Goal: Information Seeking & Learning: Learn about a topic

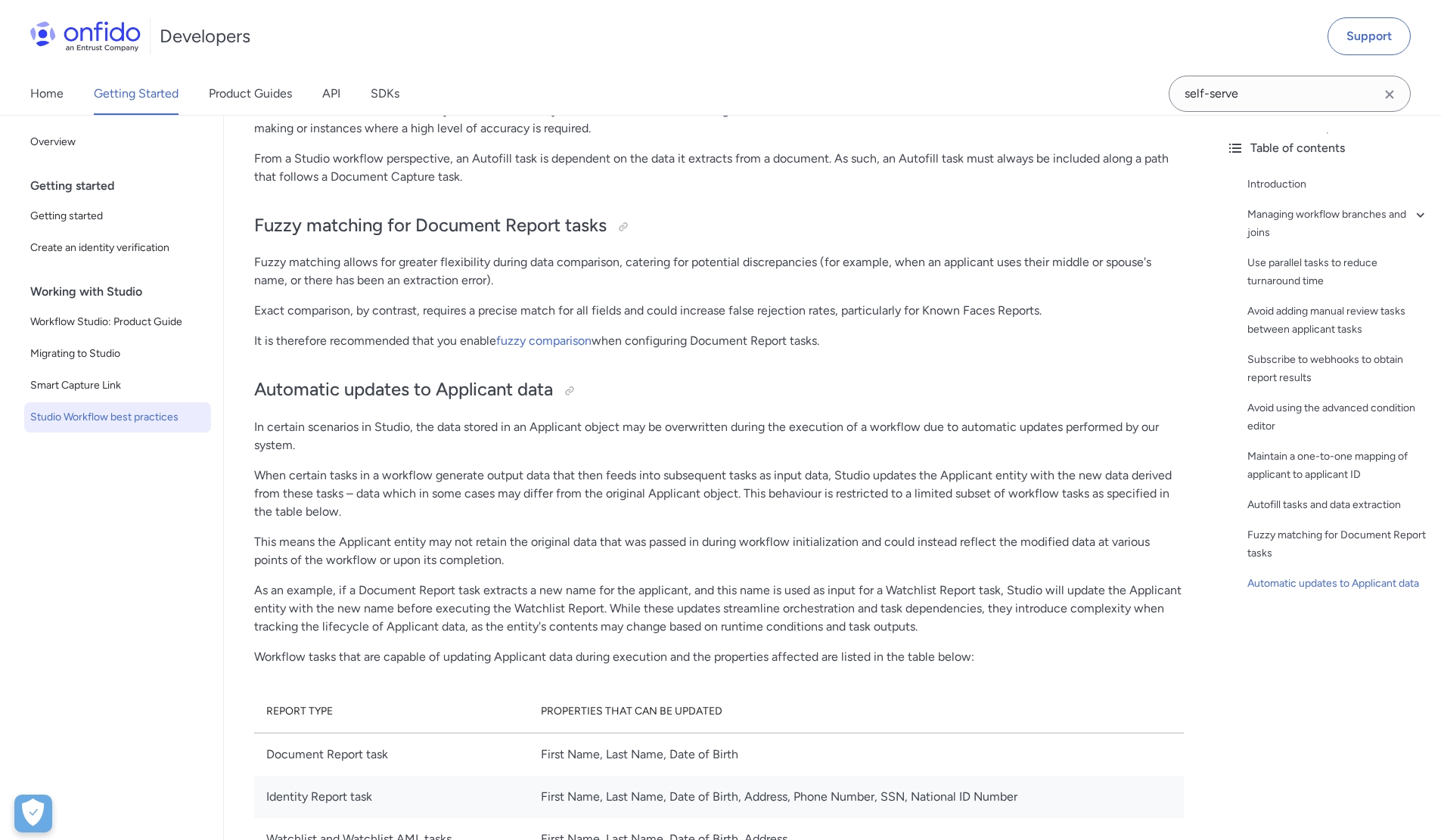
scroll to position [3251, 0]
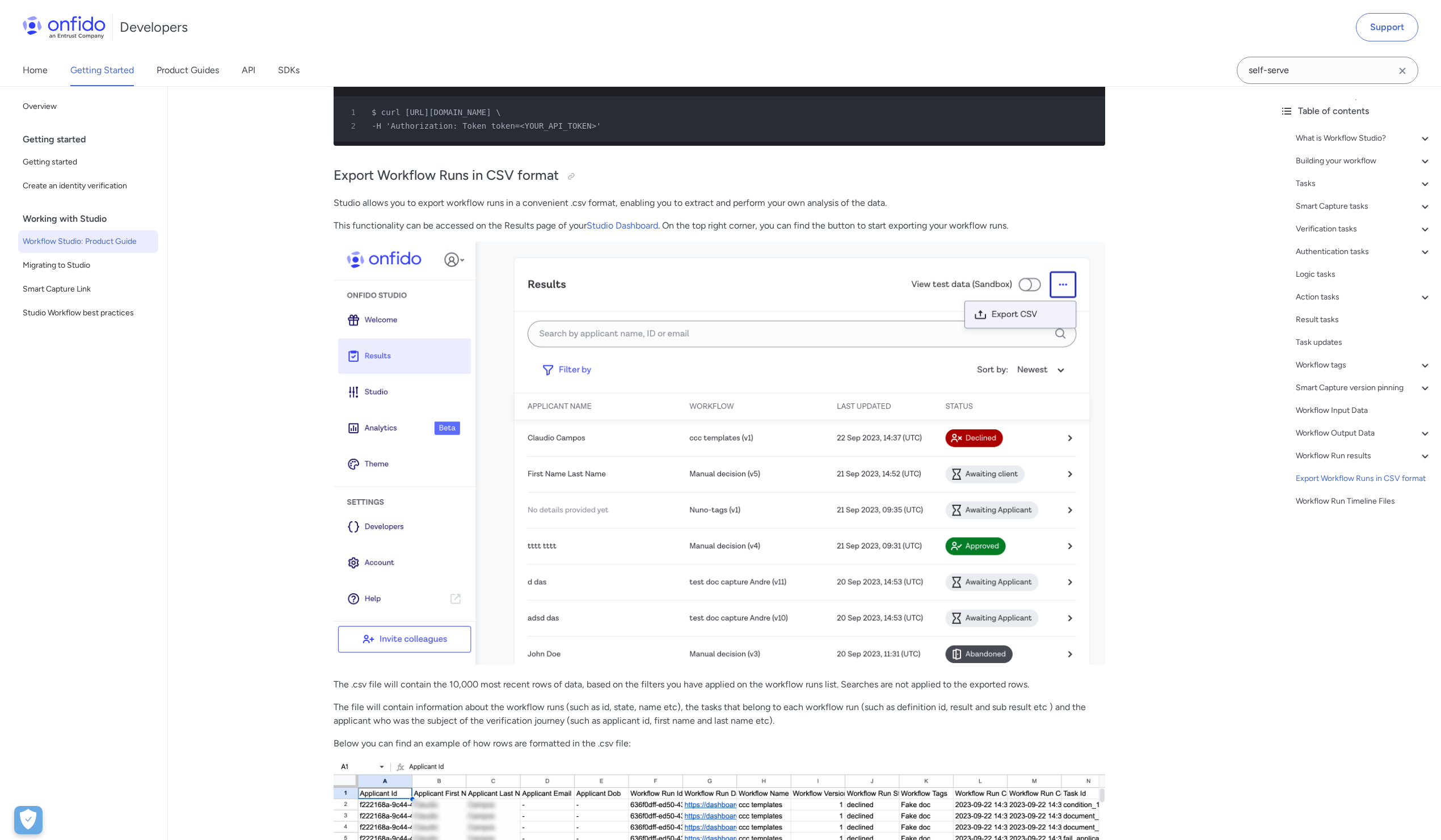
scroll to position [25380, 0]
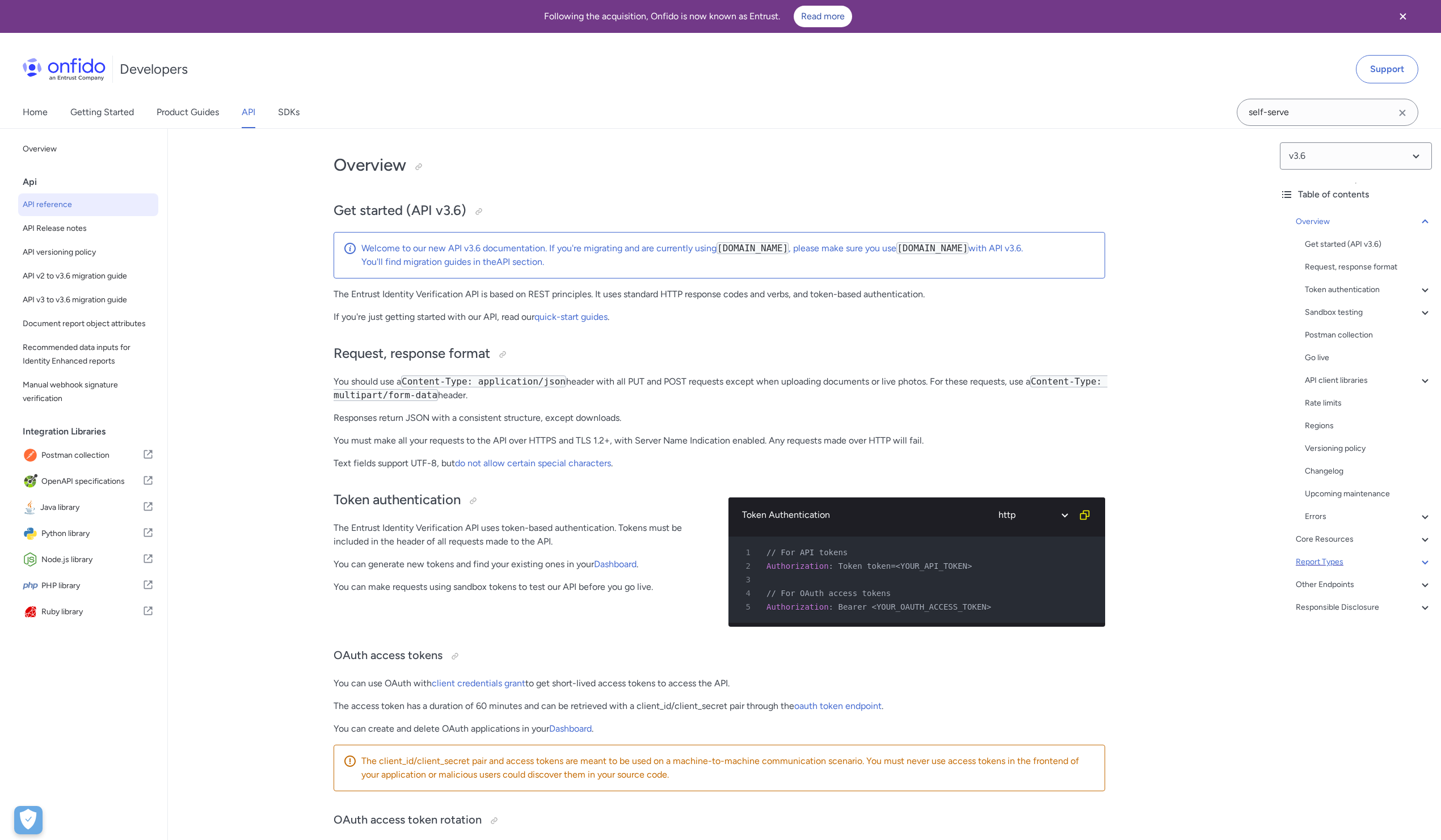
click at [1356, 559] on div "Report Types" at bounding box center [1364, 562] width 136 height 14
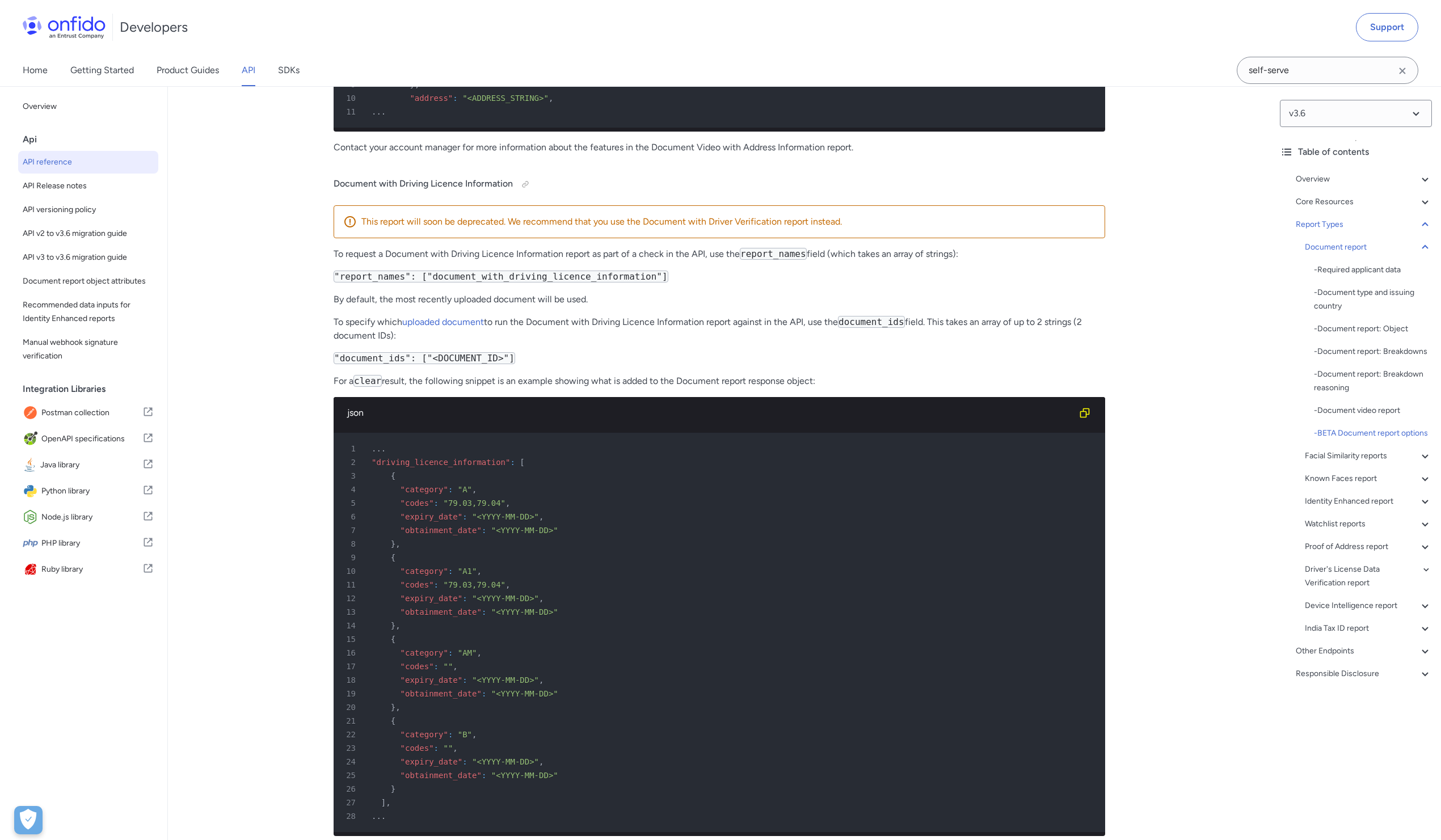
scroll to position [48534, 0]
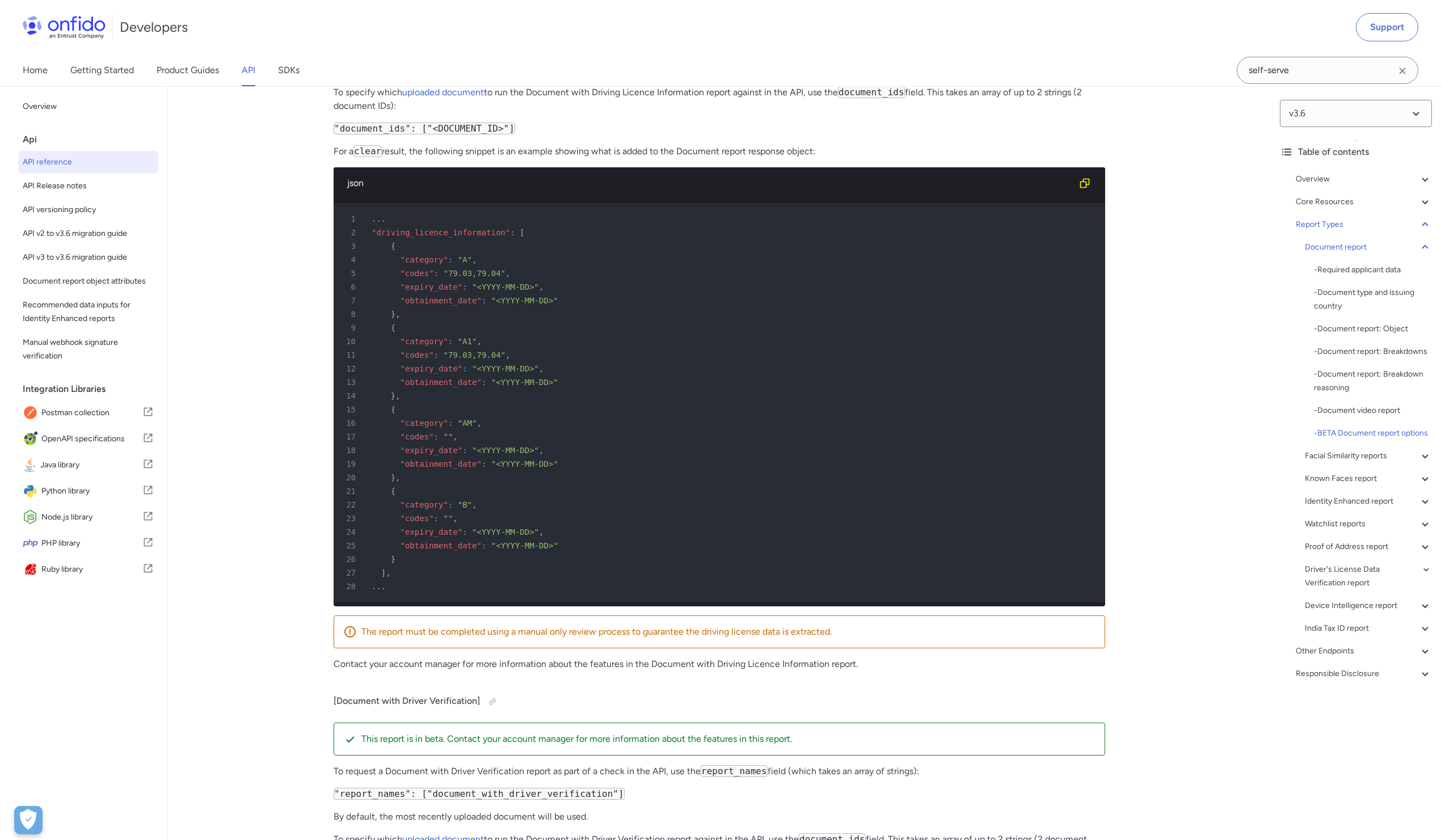
click at [1331, 658] on div "Other Endpoints" at bounding box center [1364, 651] width 136 height 14
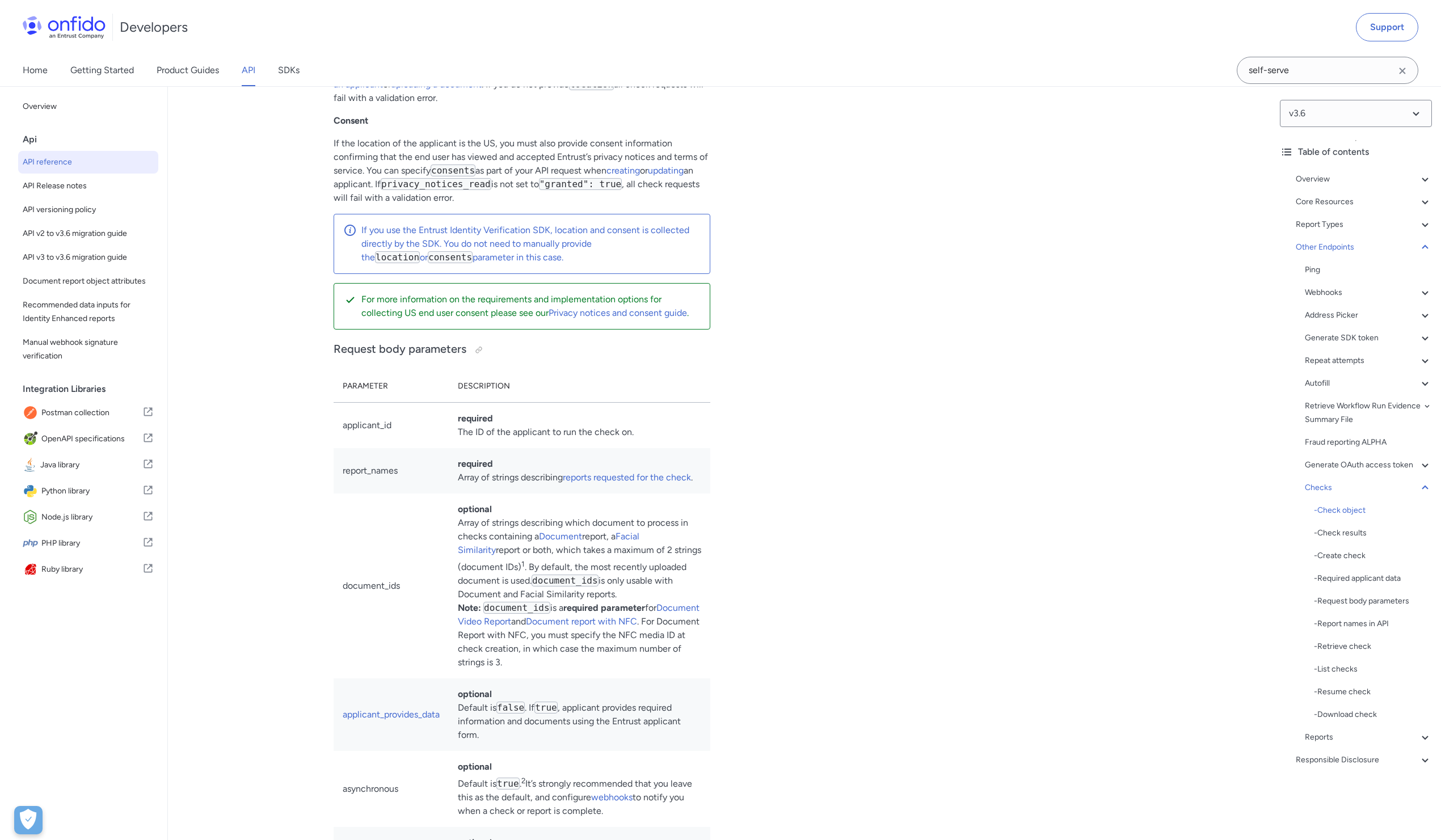
scroll to position [100825, 0]
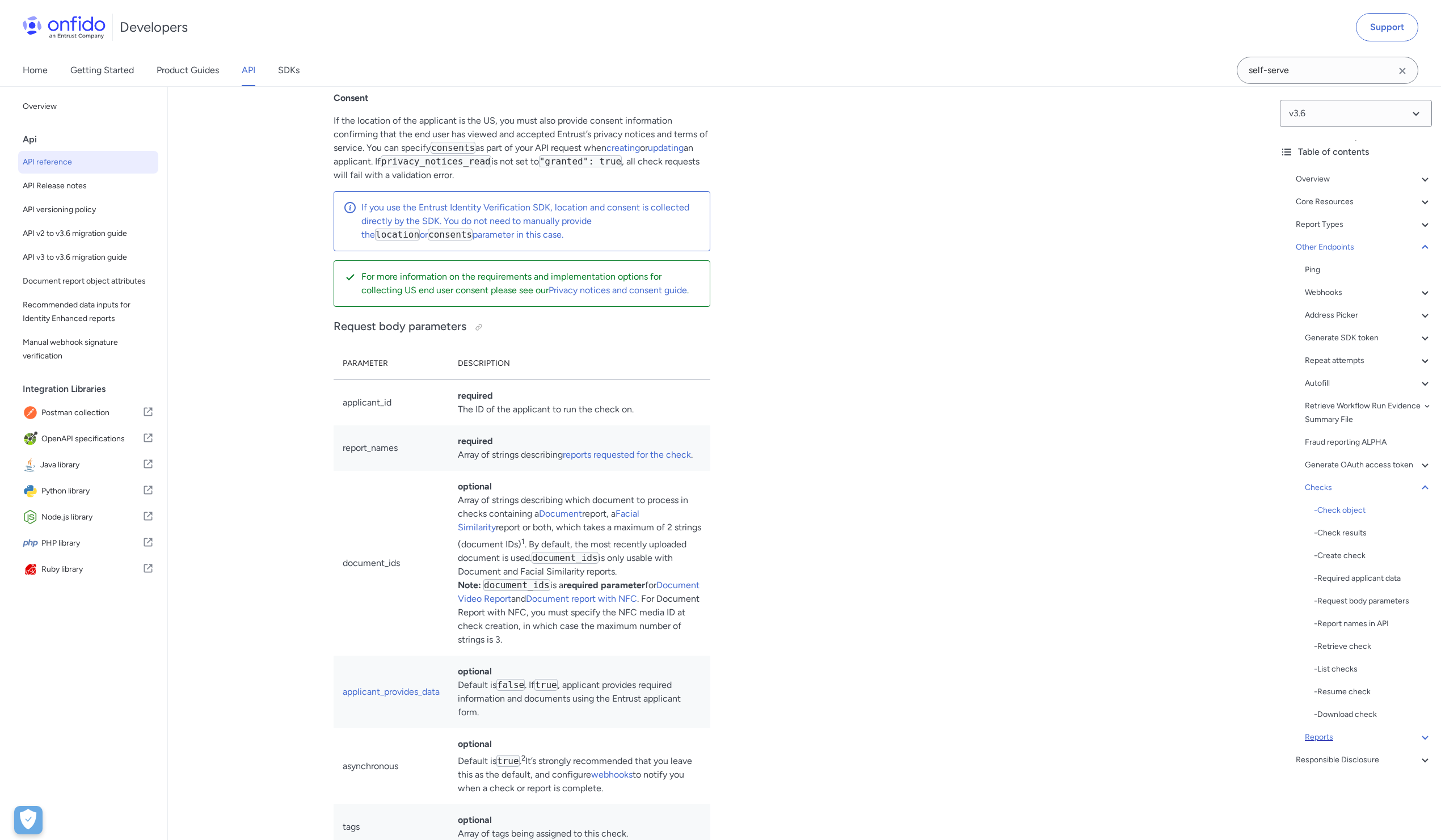
drag, startPoint x: 1414, startPoint y: 752, endPoint x: 1389, endPoint y: 752, distance: 25.0
click at [1418, 745] on icon at bounding box center [1425, 738] width 14 height 14
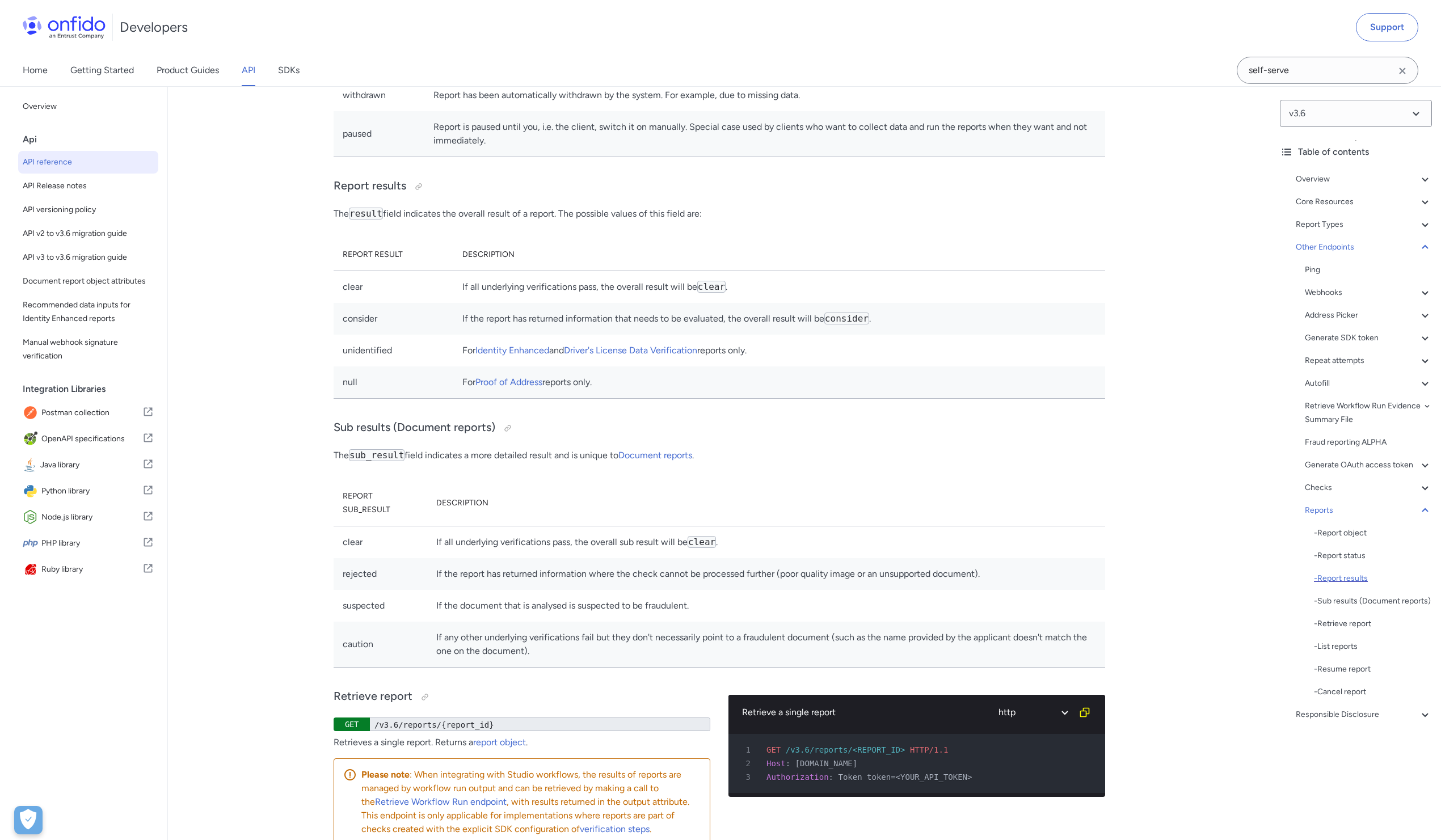
click at [1354, 586] on div "- Report results" at bounding box center [1373, 579] width 118 height 14
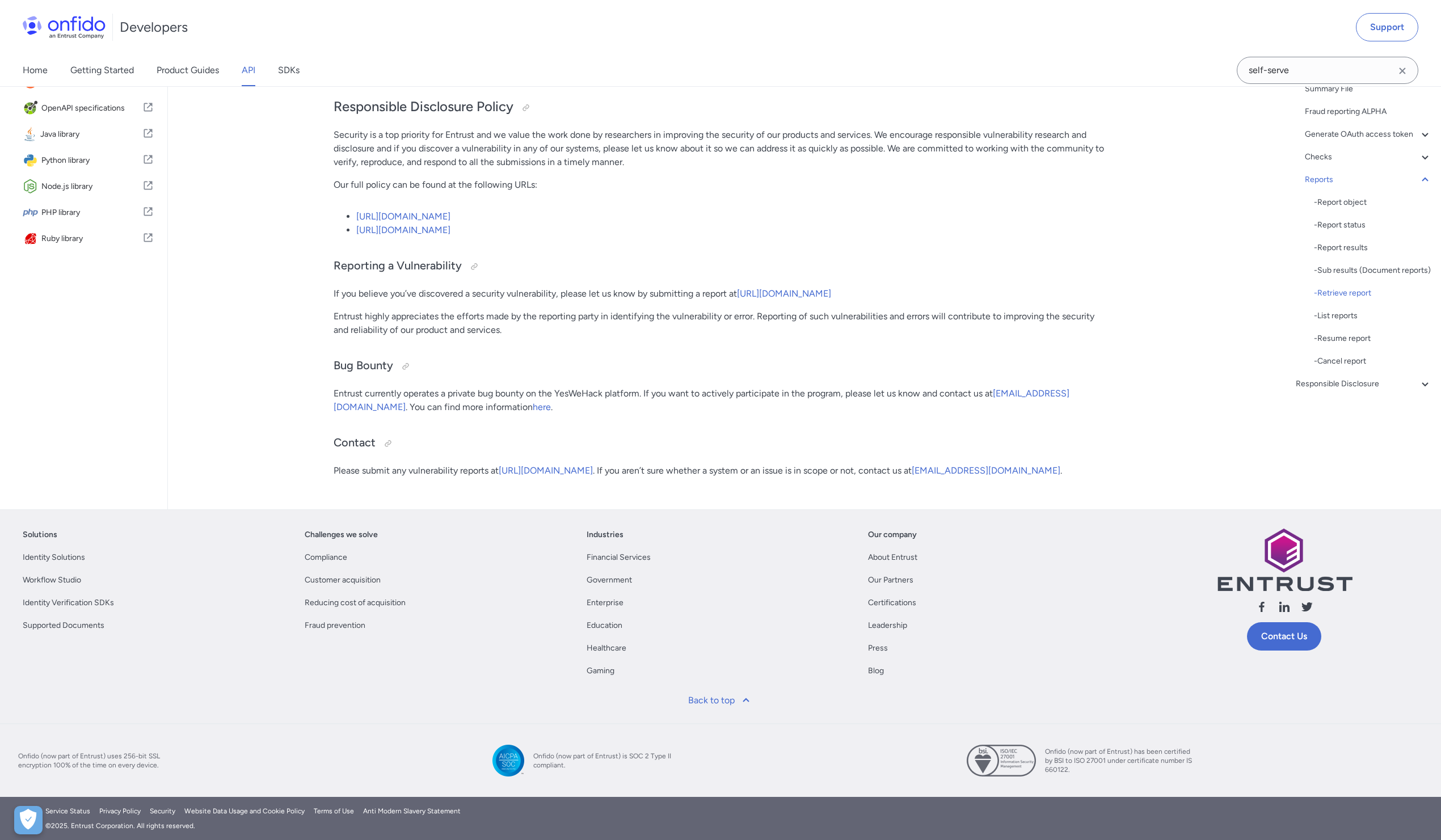
scroll to position [106809, 0]
click at [1333, 210] on div "- Report object" at bounding box center [1373, 203] width 118 height 14
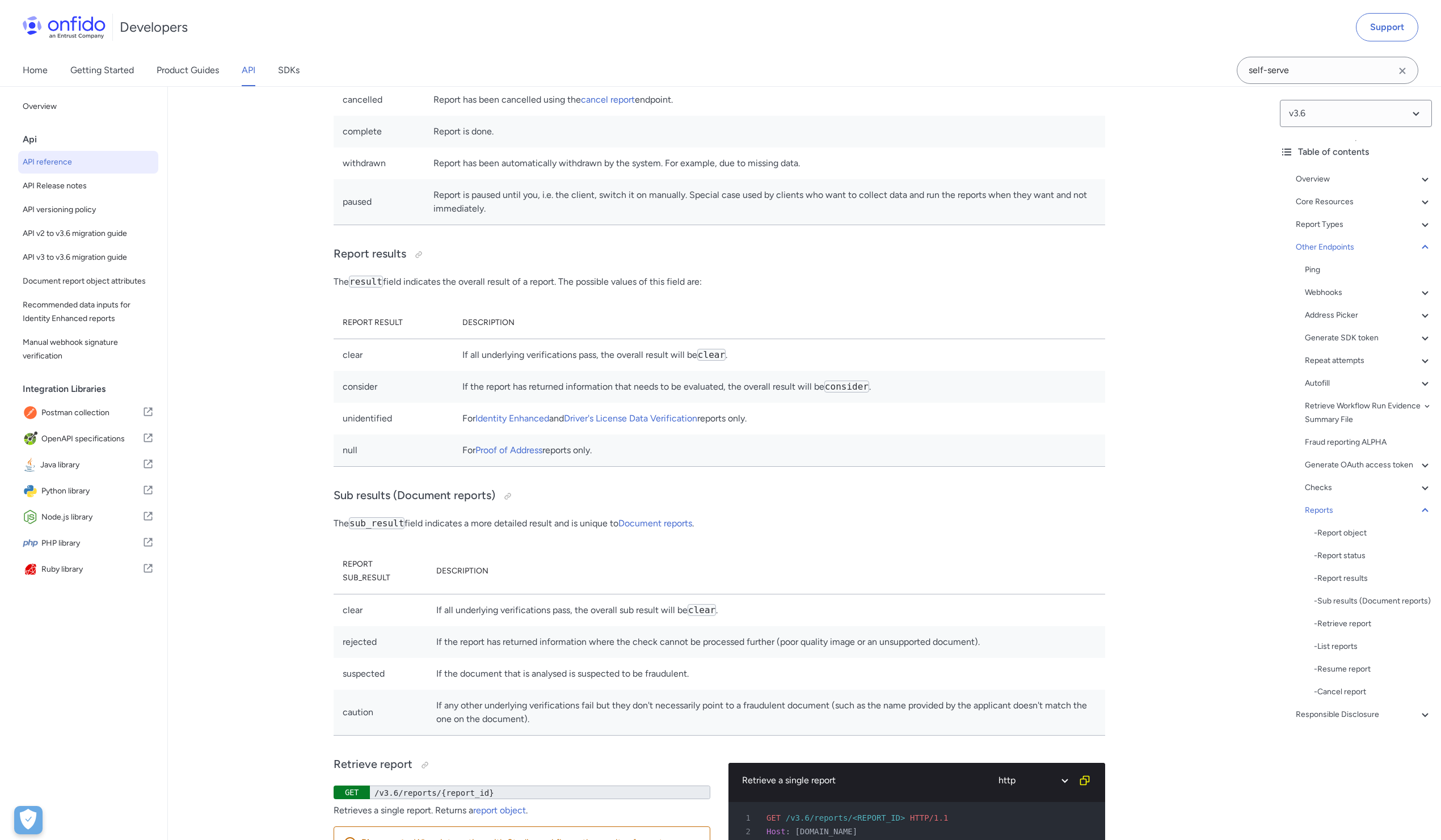
scroll to position [104967, 0]
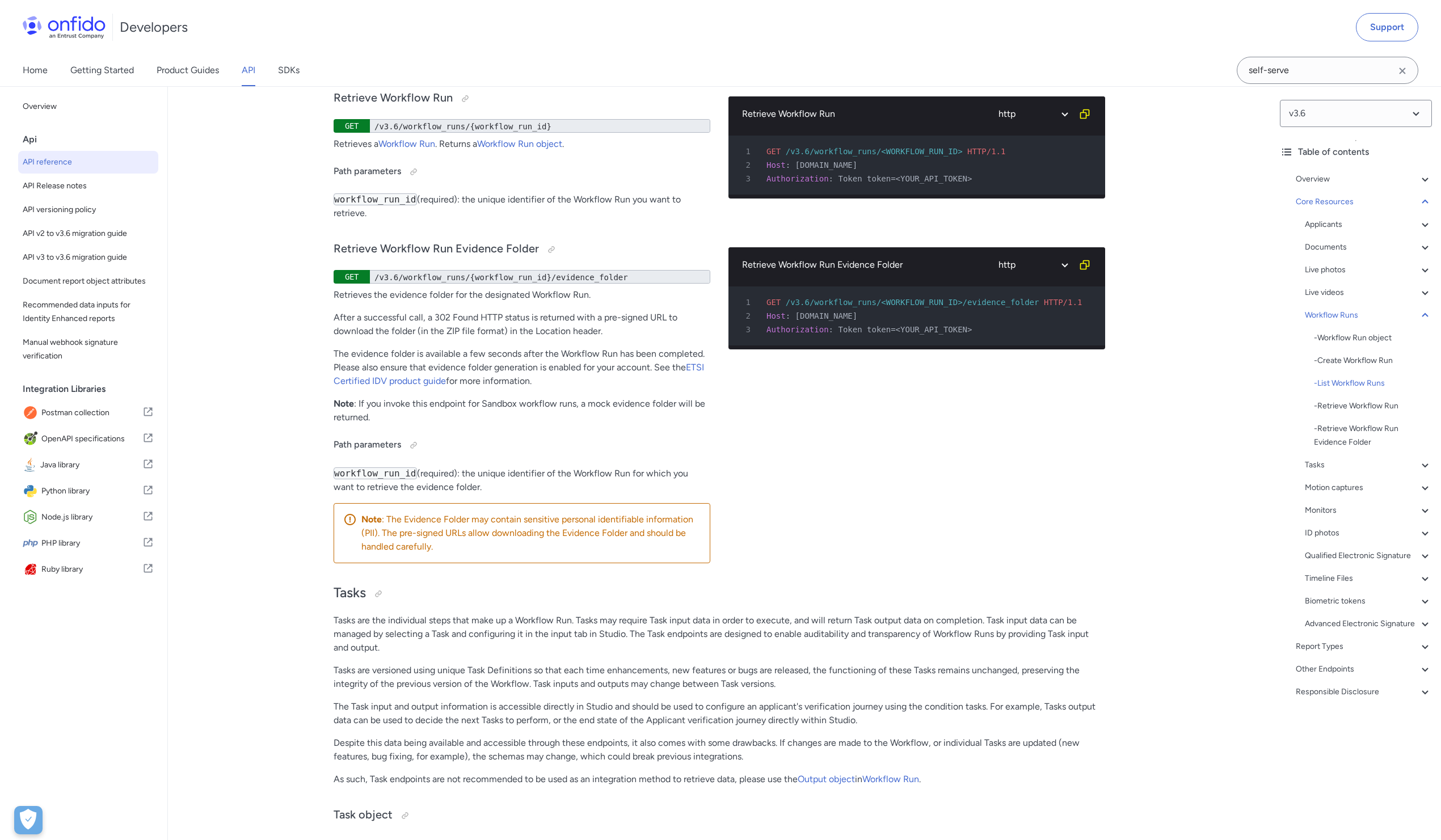
scroll to position [27595, 0]
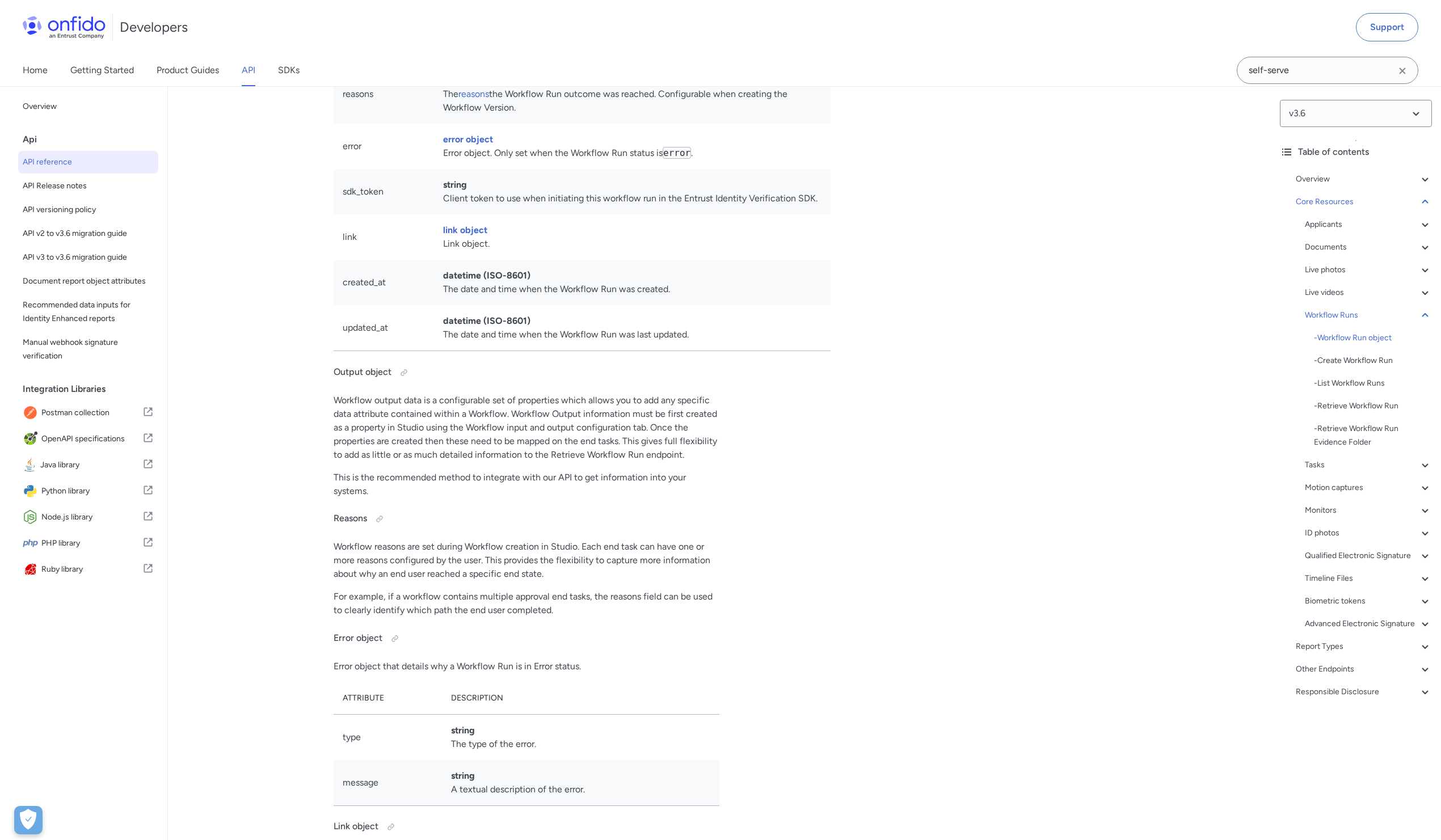
scroll to position [24833, 0]
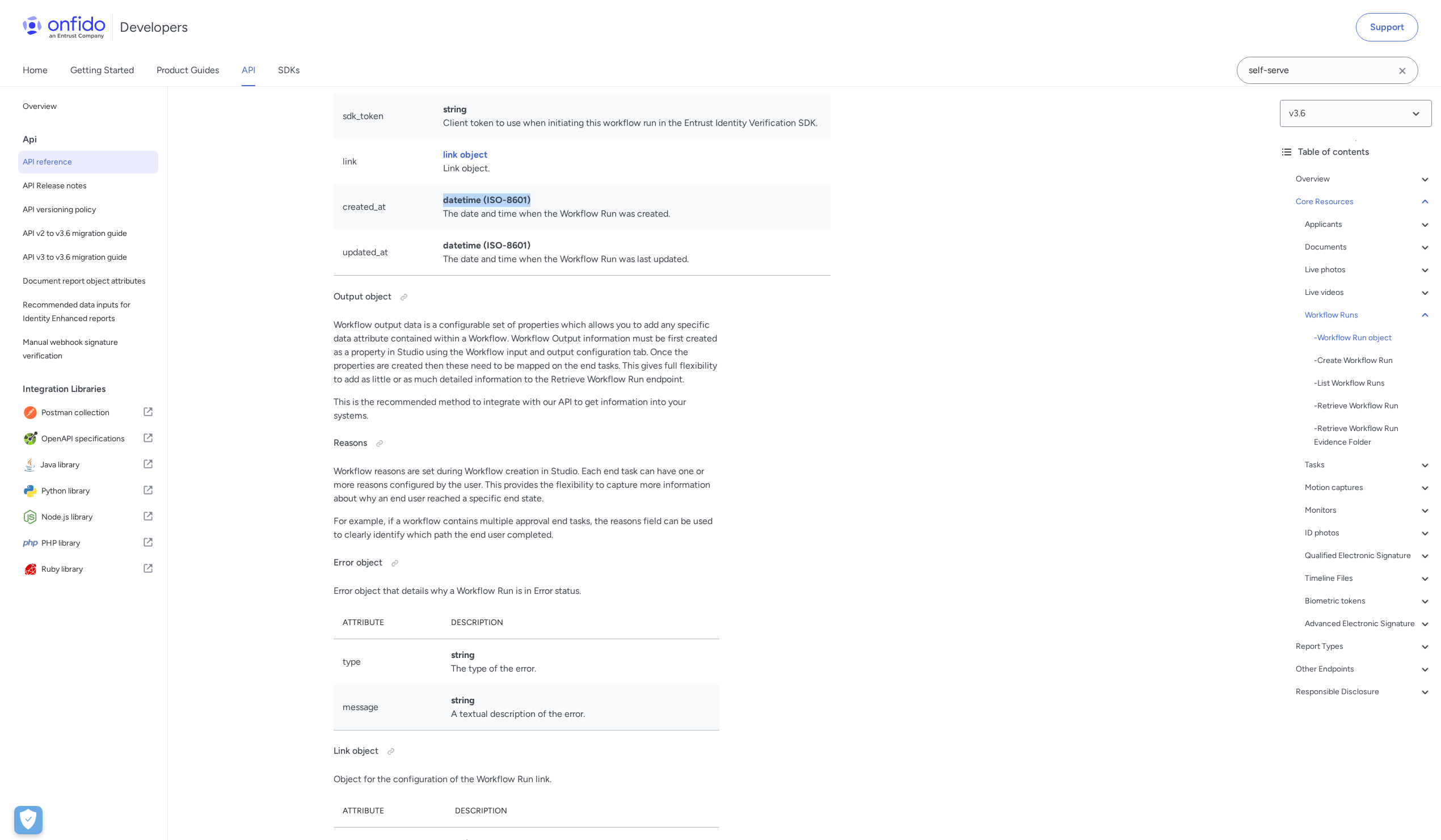
drag, startPoint x: 444, startPoint y: 577, endPoint x: 522, endPoint y: 582, distance: 78.2
click at [531, 230] on td "datetime (ISO-8601) The date and time when the Workflow Run was created." at bounding box center [632, 207] width 396 height 45
copy strong "datetime (ISO-8601)"
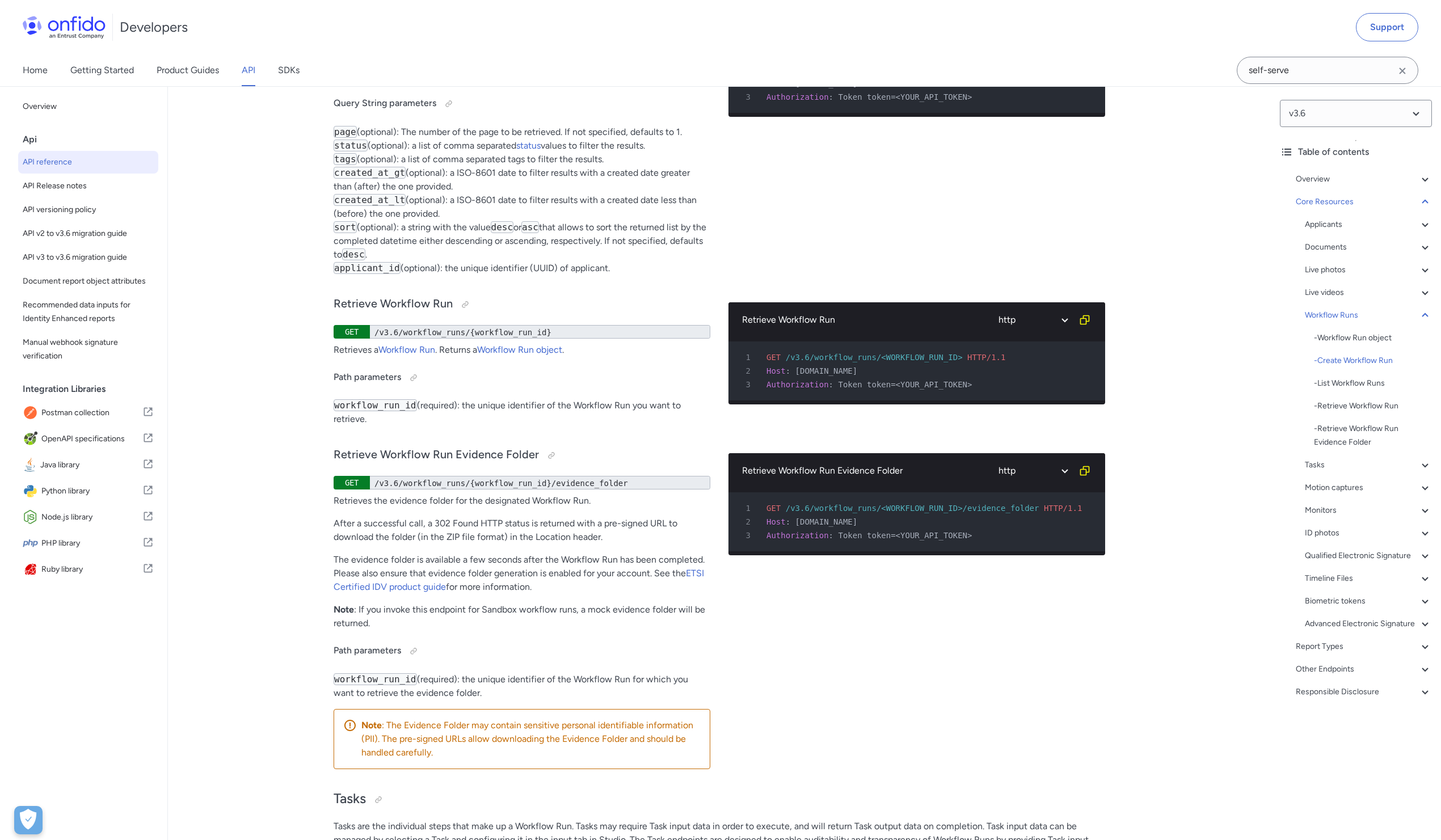
scroll to position [27027, 0]
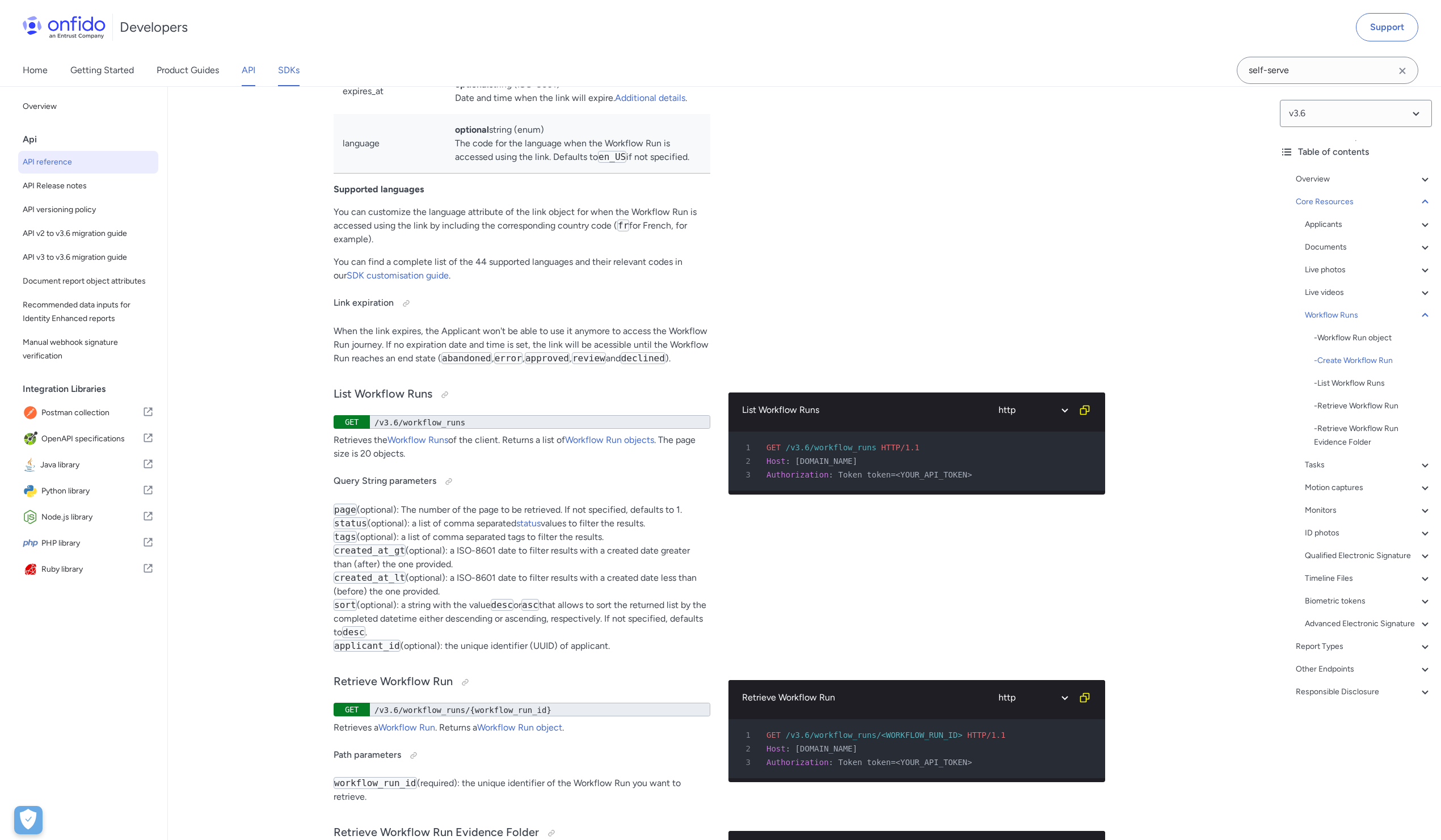
click at [288, 72] on link "SDKs" at bounding box center [288, 70] width 22 height 32
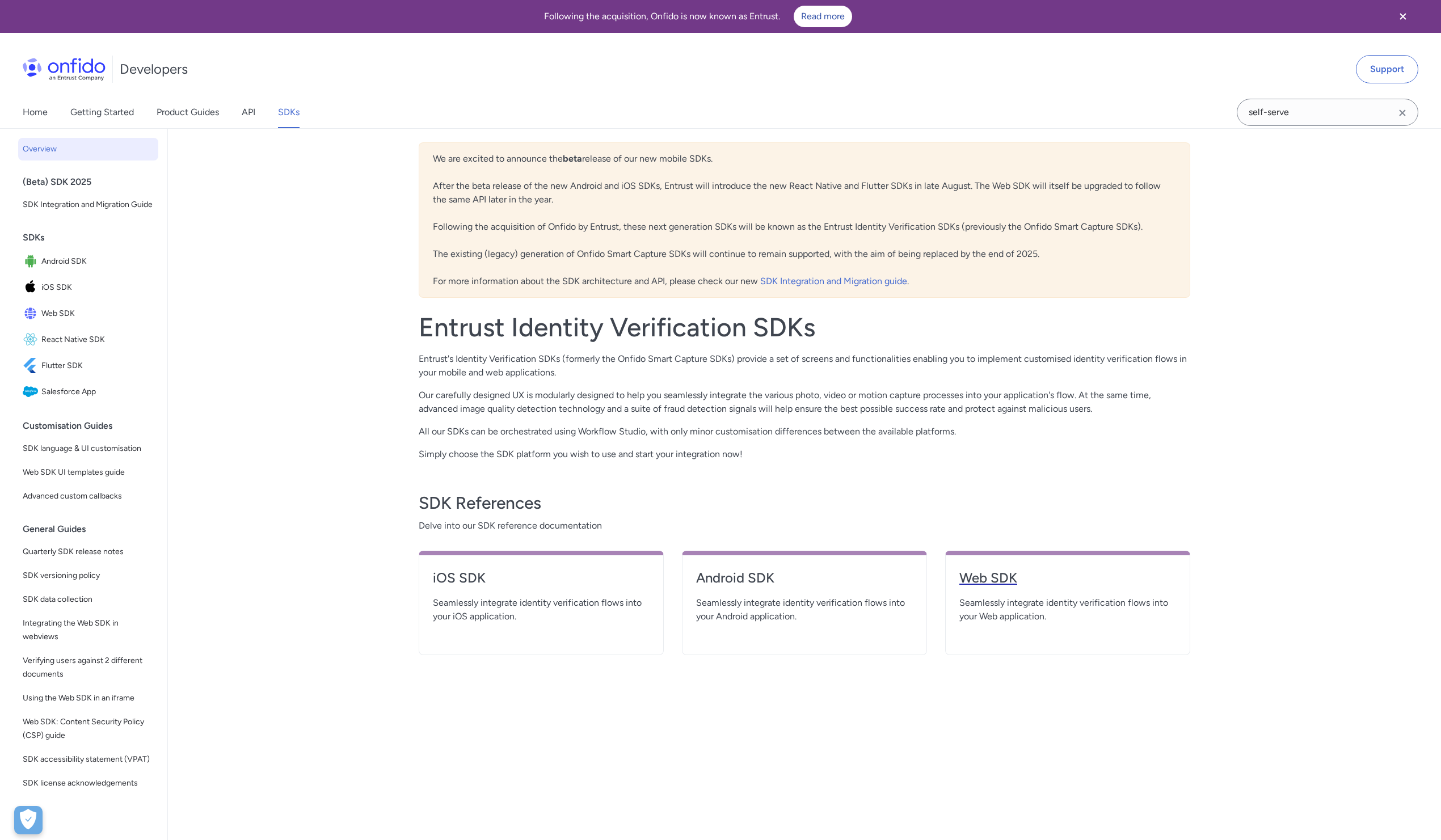
click at [983, 577] on h4 "Web SDK" at bounding box center [1067, 578] width 217 height 18
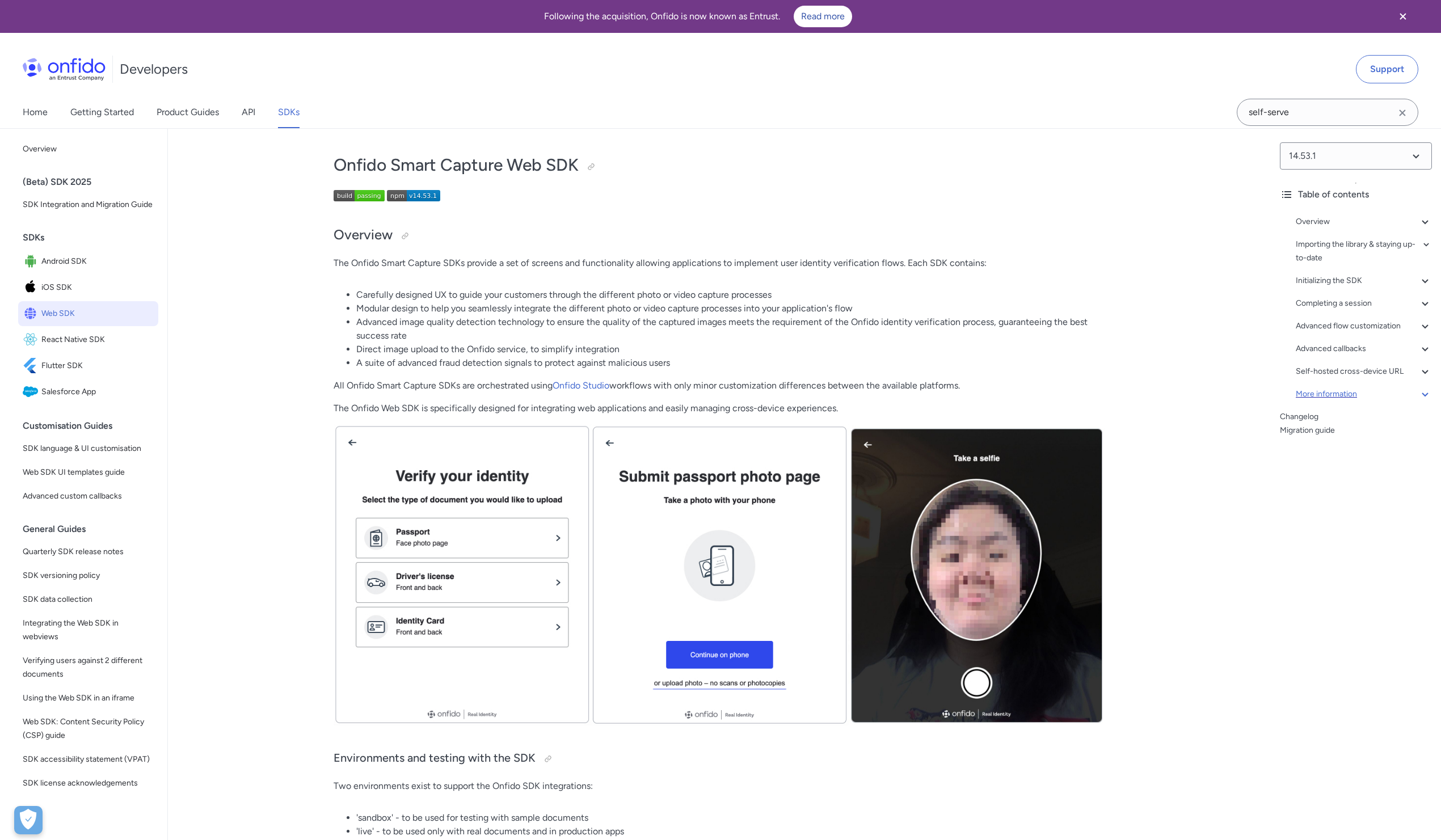
click at [1364, 389] on div "More information" at bounding box center [1364, 394] width 136 height 14
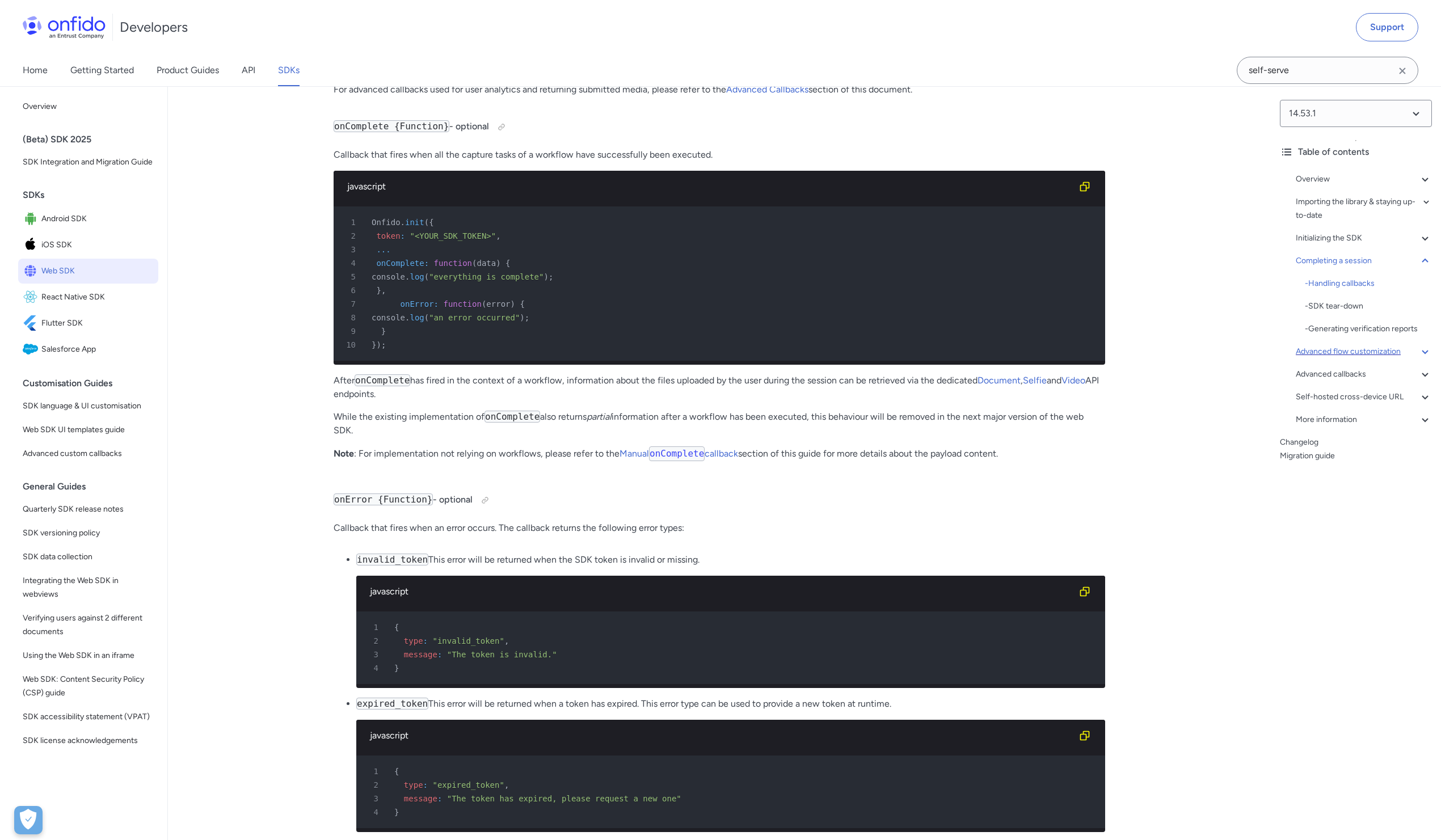
click at [1418, 350] on icon at bounding box center [1425, 352] width 14 height 14
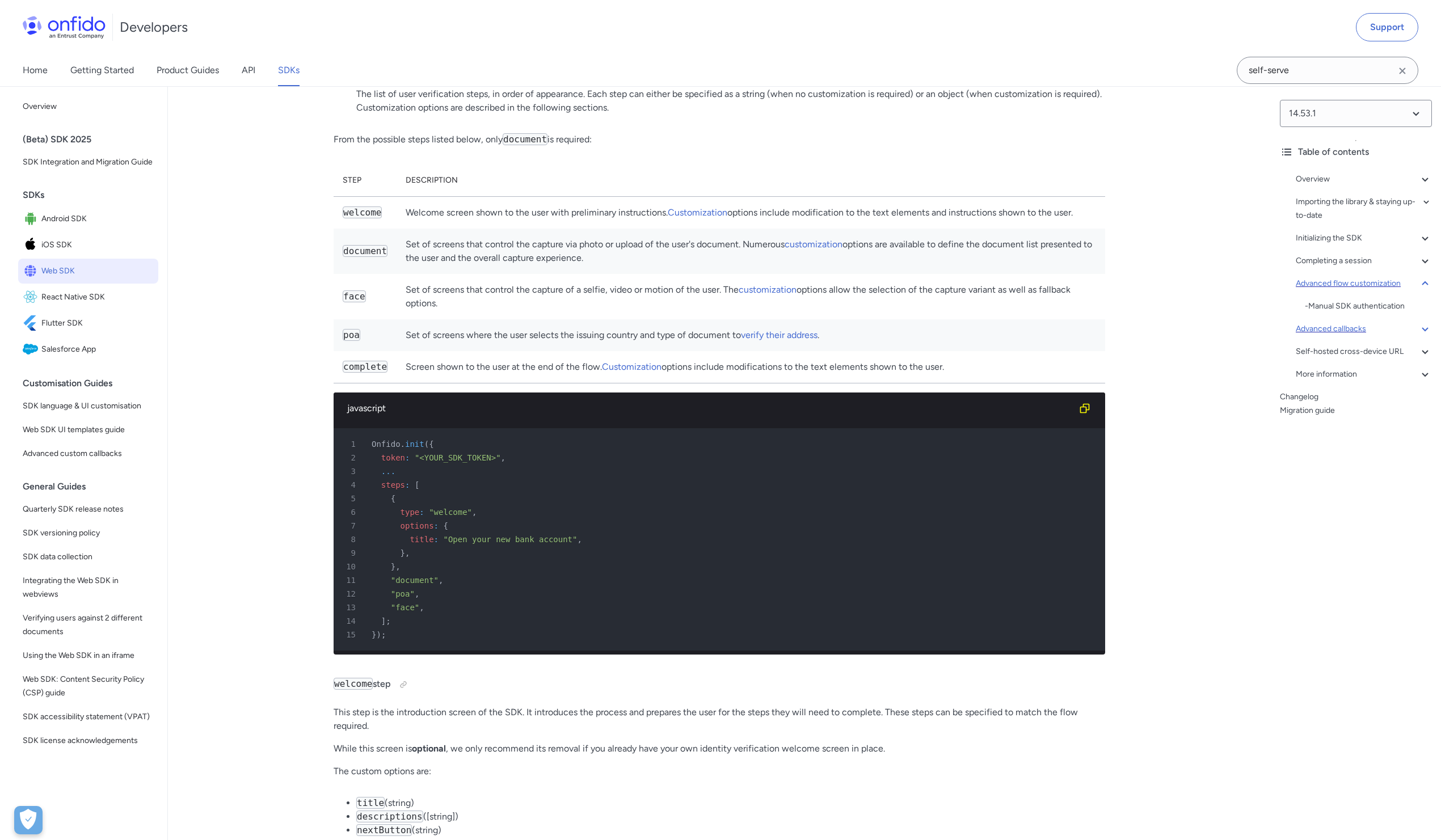
click at [1418, 328] on icon at bounding box center [1425, 329] width 14 height 14
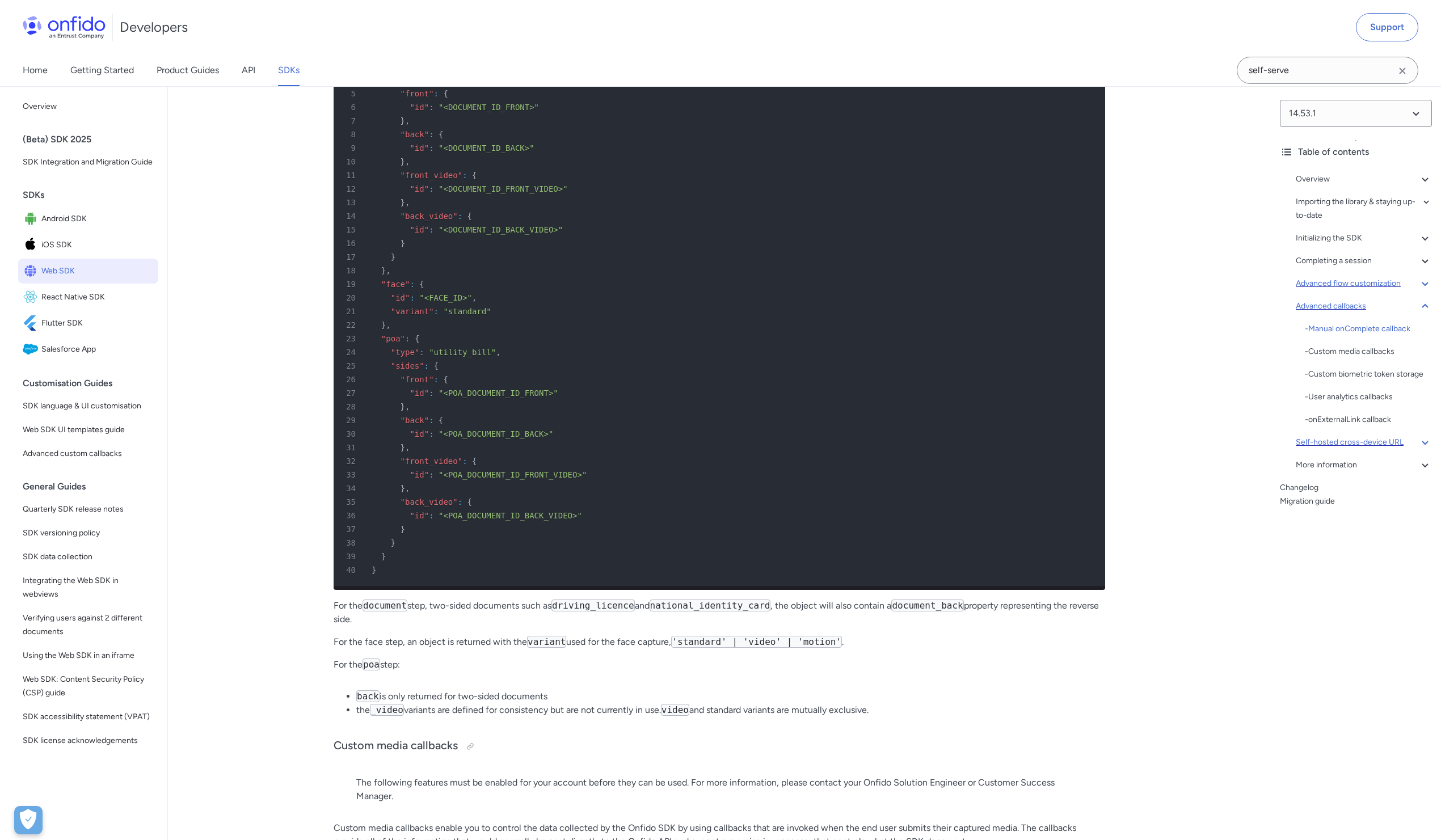
click at [1418, 449] on icon at bounding box center [1425, 443] width 14 height 14
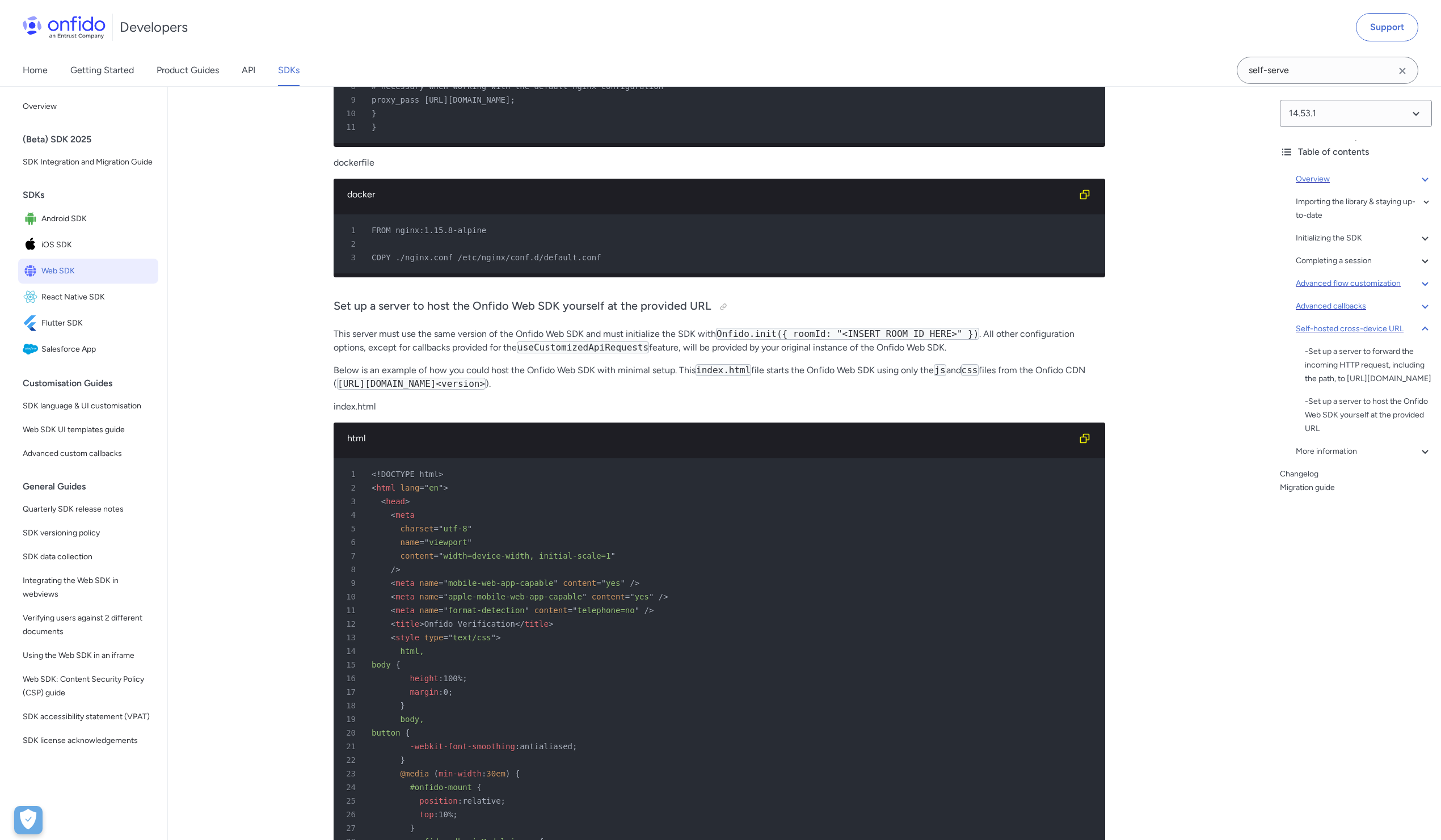
click at [1357, 185] on div "Overview" at bounding box center [1364, 180] width 136 height 14
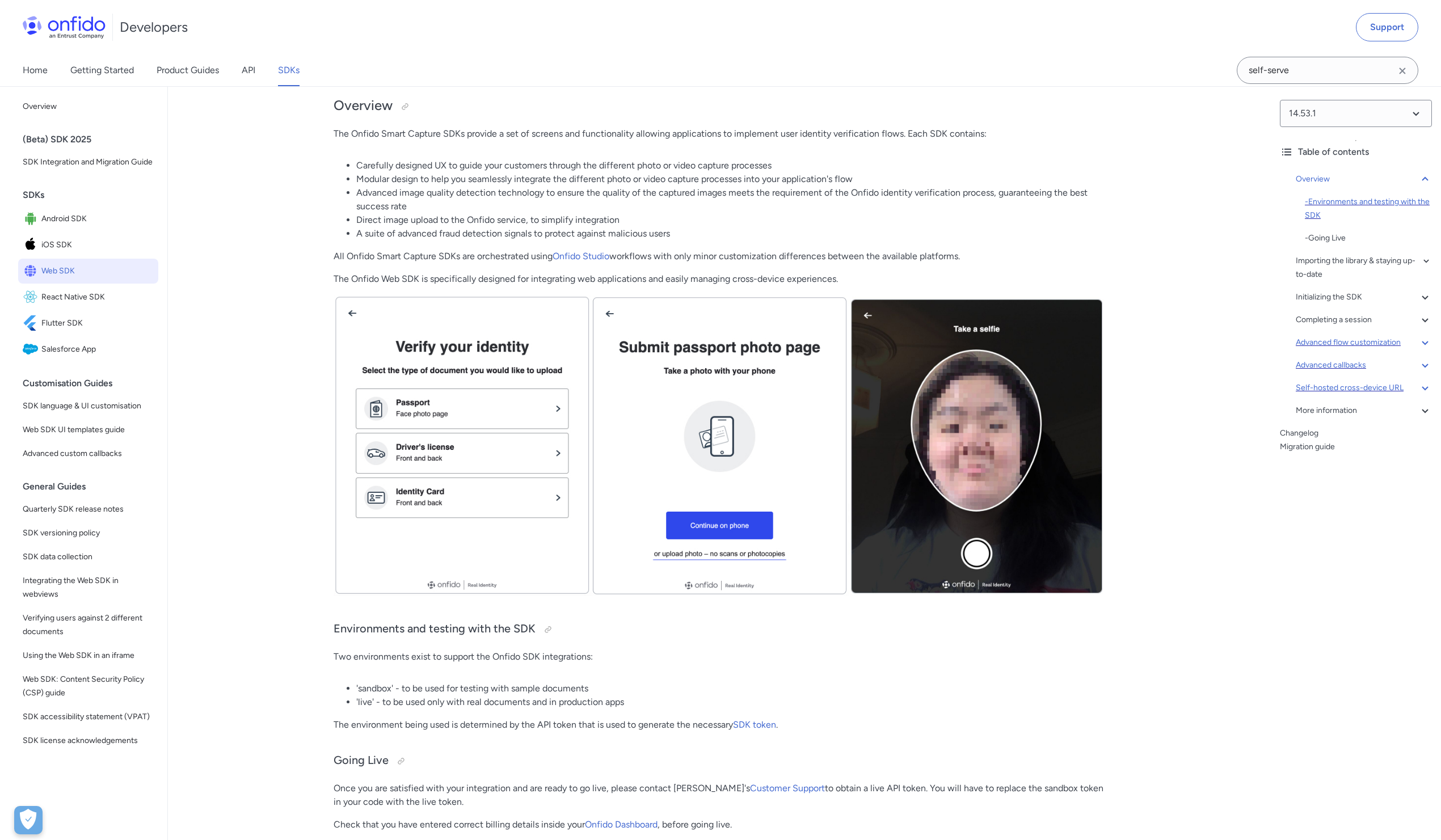
click at [1351, 204] on div "- Environments and testing with the SDK" at bounding box center [1369, 208] width 127 height 27
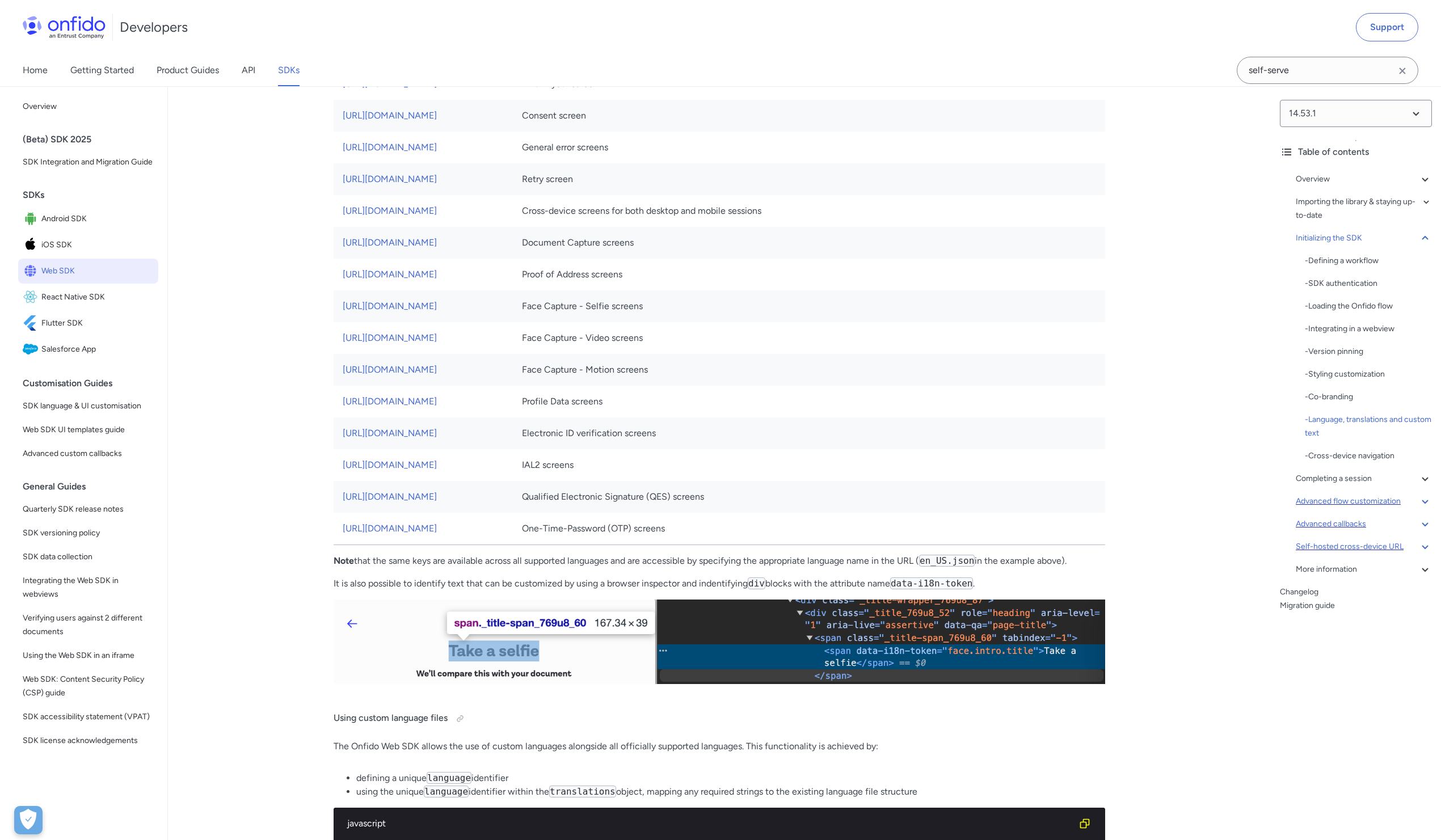
scroll to position [6301, 0]
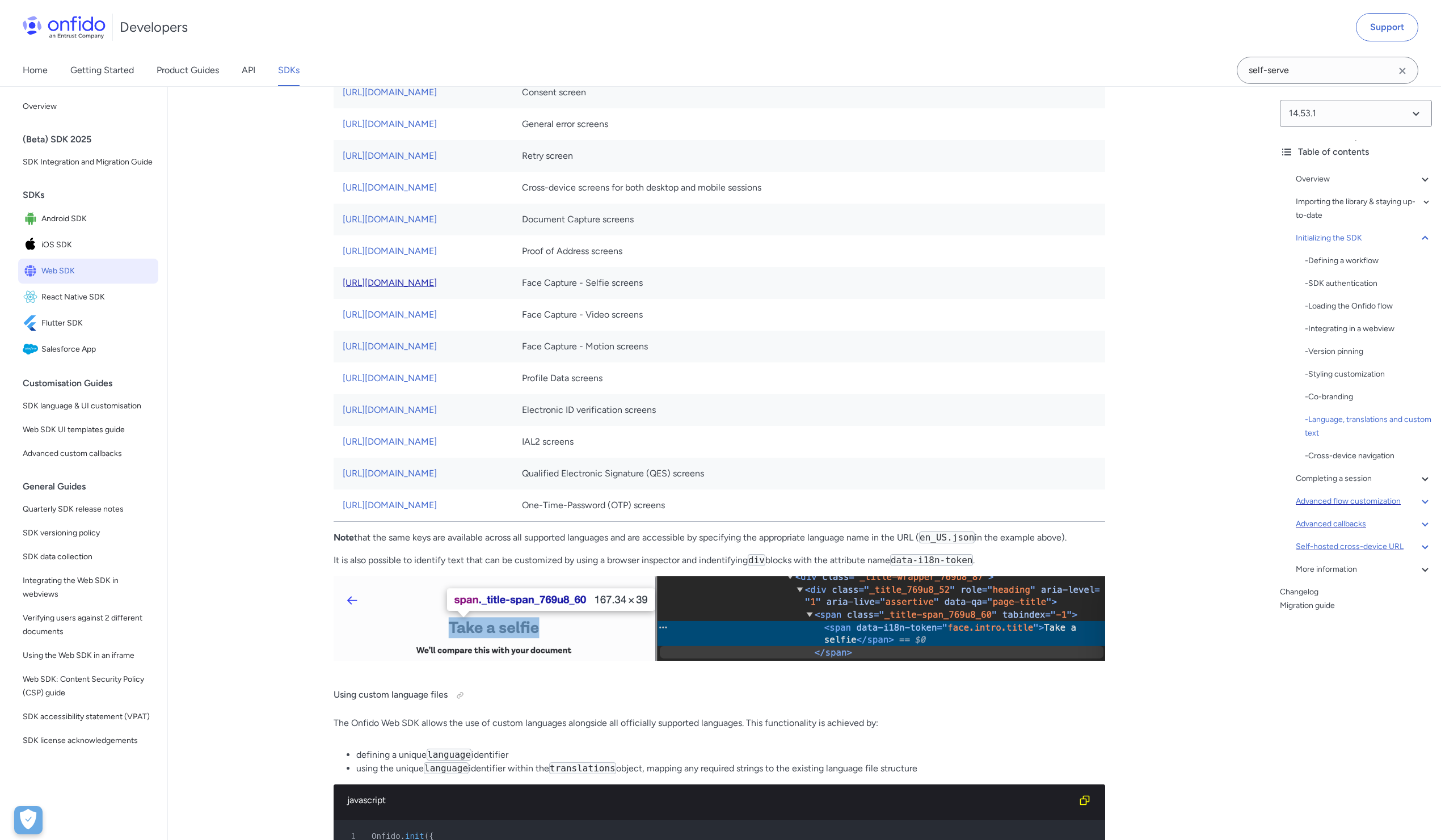
click at [437, 288] on link "[URL][DOMAIN_NAME]" at bounding box center [389, 282] width 94 height 10
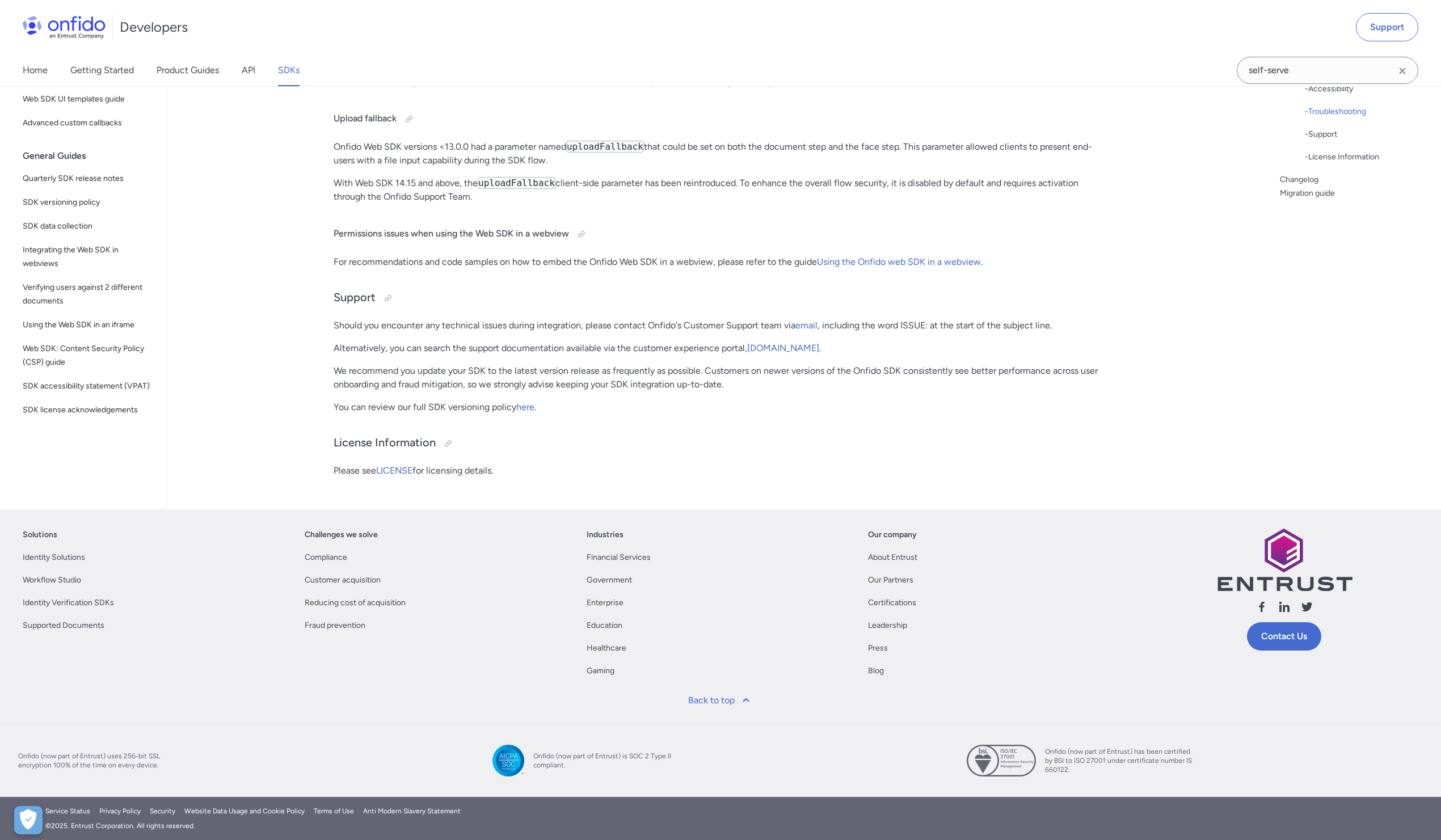
scroll to position [30584, 0]
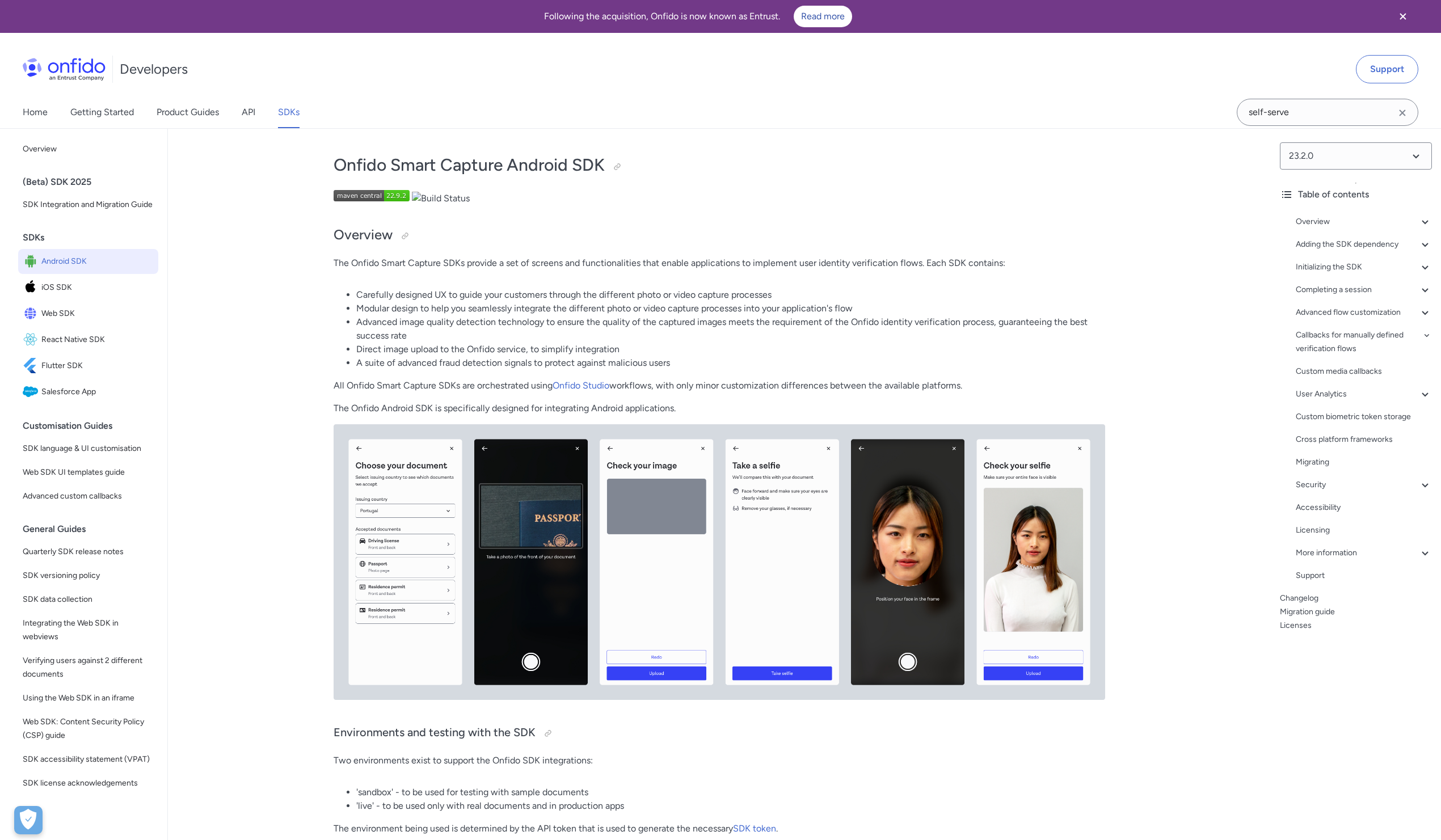
click at [286, 114] on link "SDKs" at bounding box center [288, 112] width 22 height 32
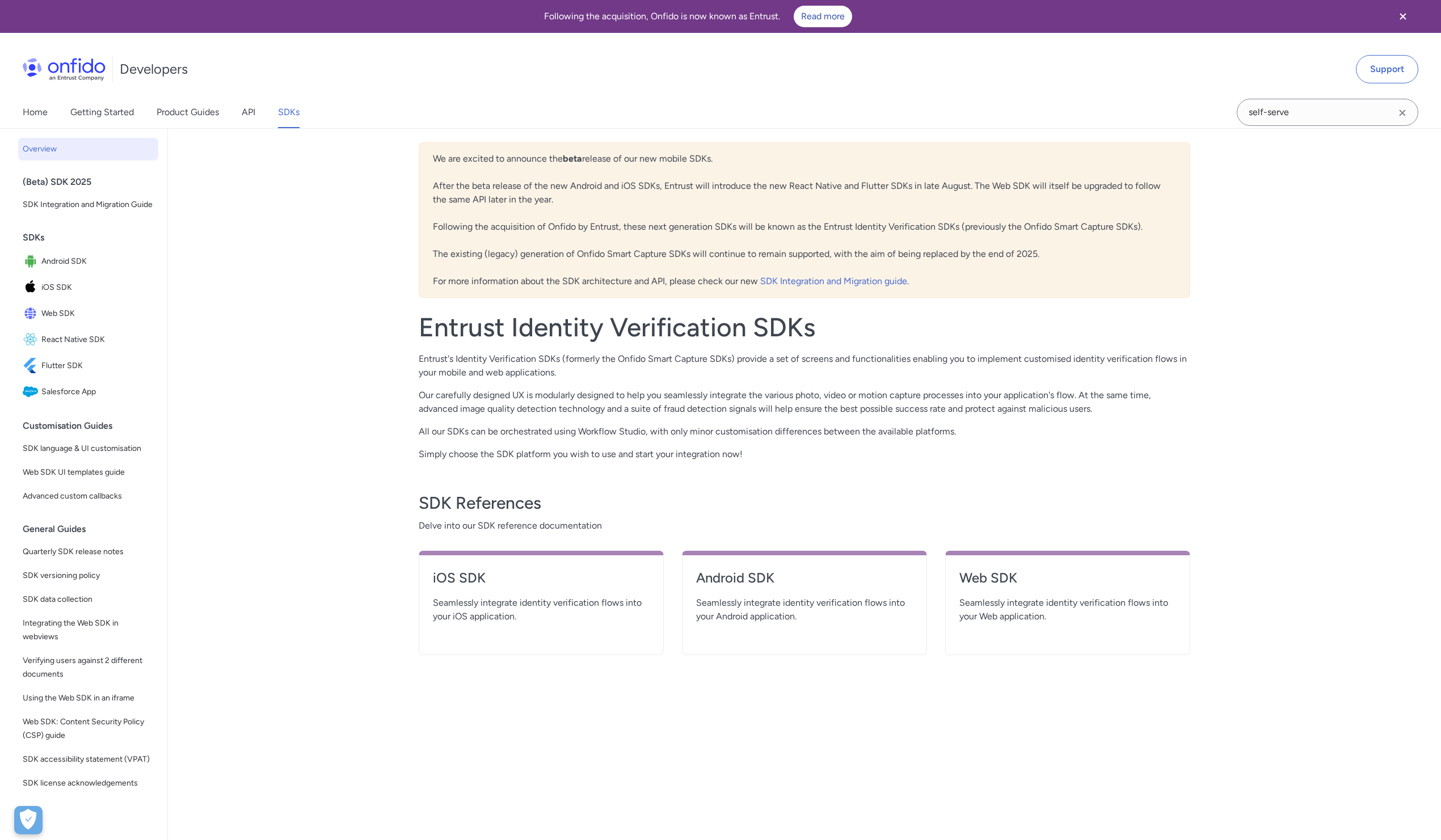
click at [298, 112] on link "SDKs" at bounding box center [288, 112] width 22 height 32
click at [731, 580] on h4 "Android SDK" at bounding box center [804, 578] width 217 height 18
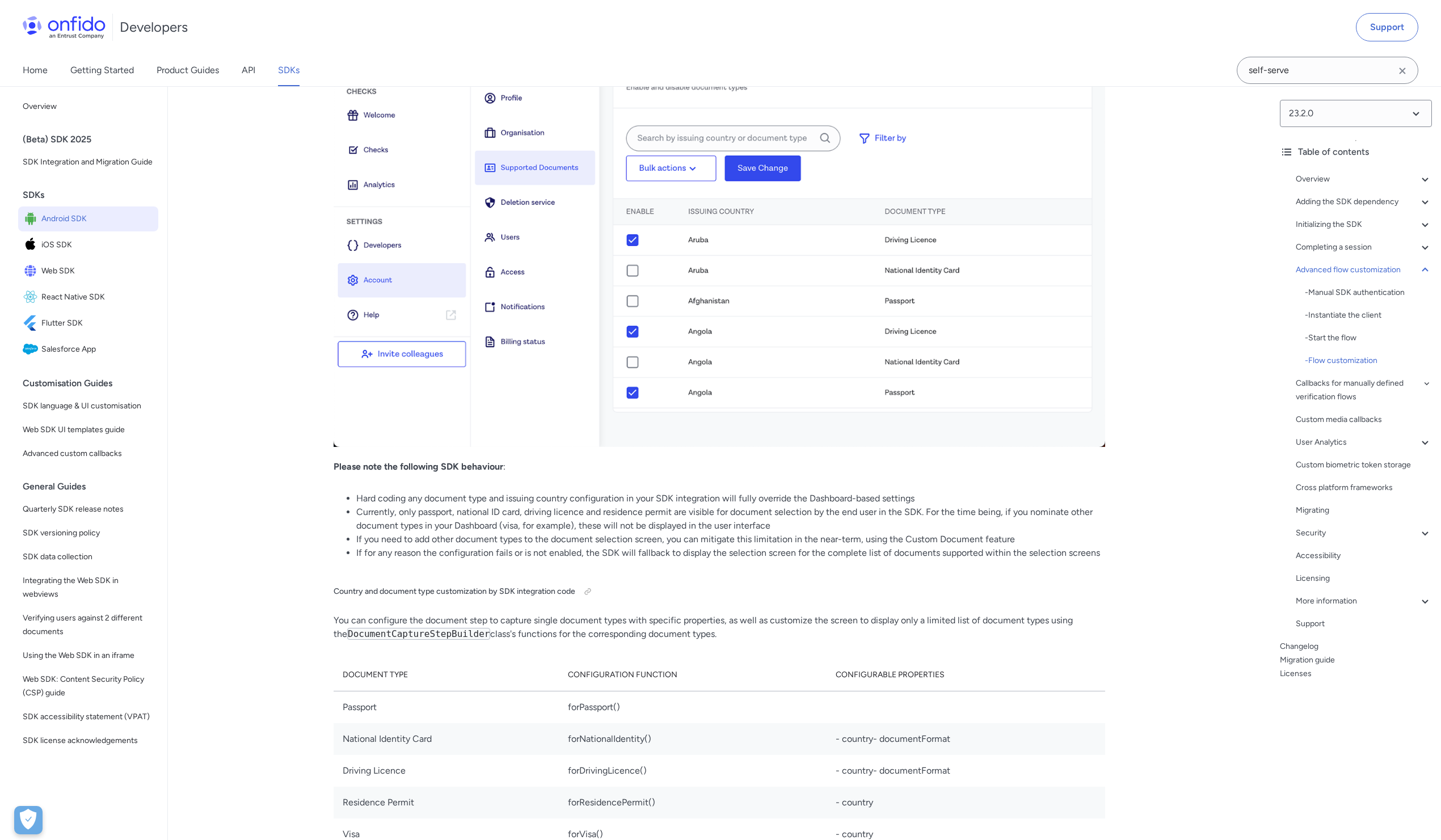
scroll to position [12406, 0]
click at [195, 70] on link "Product Guides" at bounding box center [188, 70] width 63 height 32
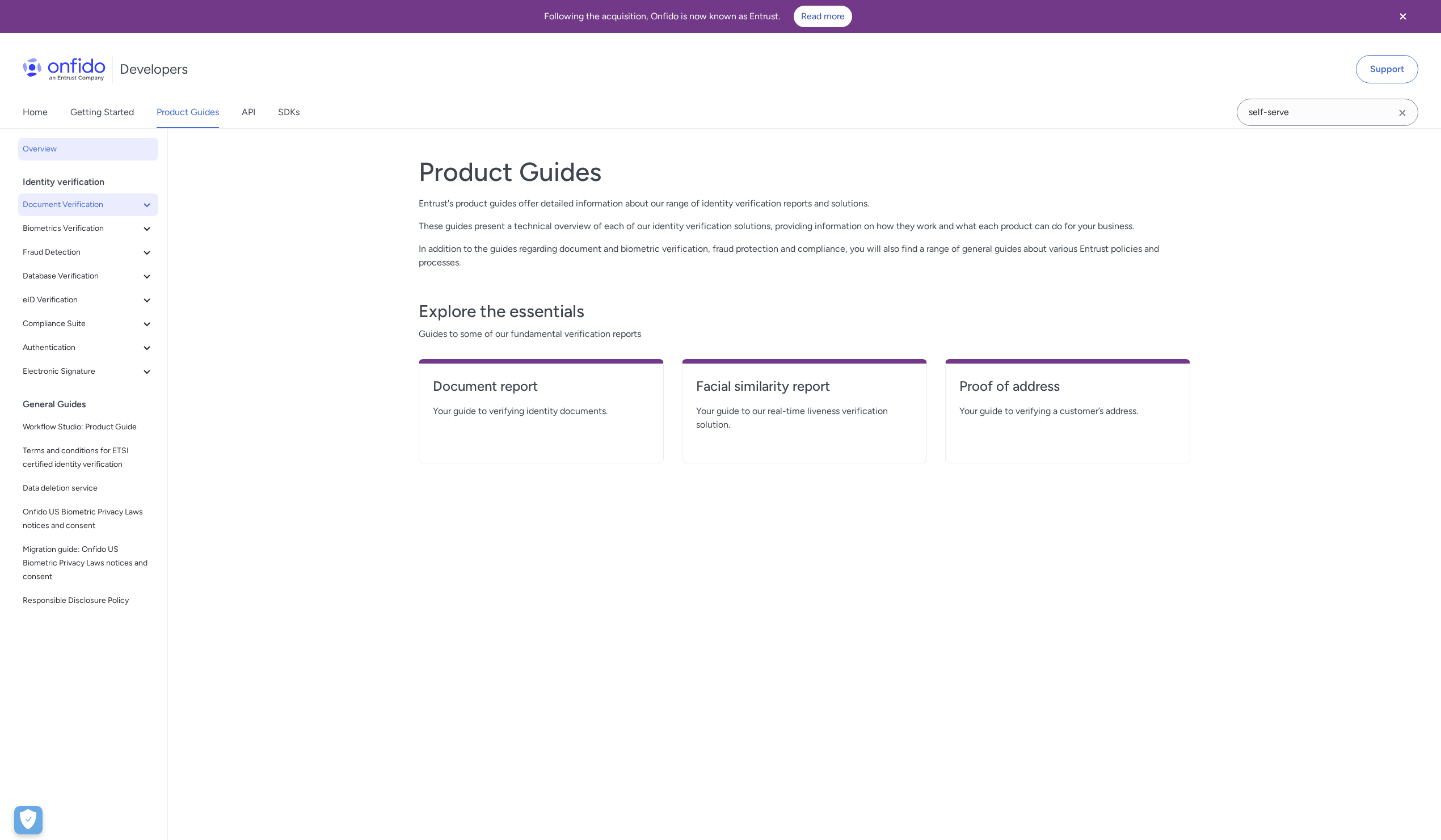
click at [98, 211] on span "Document Verification" at bounding box center [81, 205] width 118 height 14
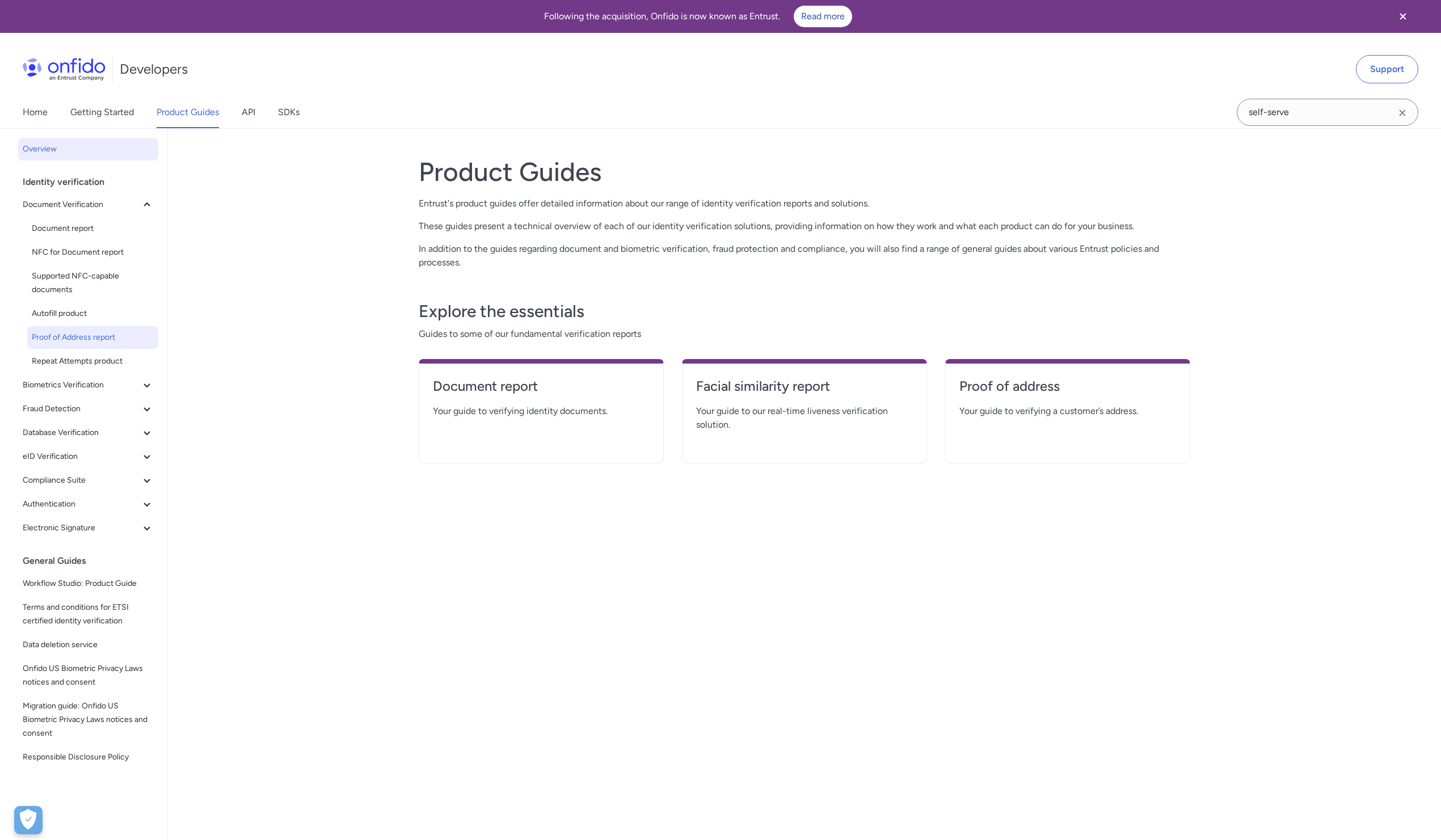
click at [88, 336] on span "Proof of Address report" at bounding box center [93, 338] width 122 height 14
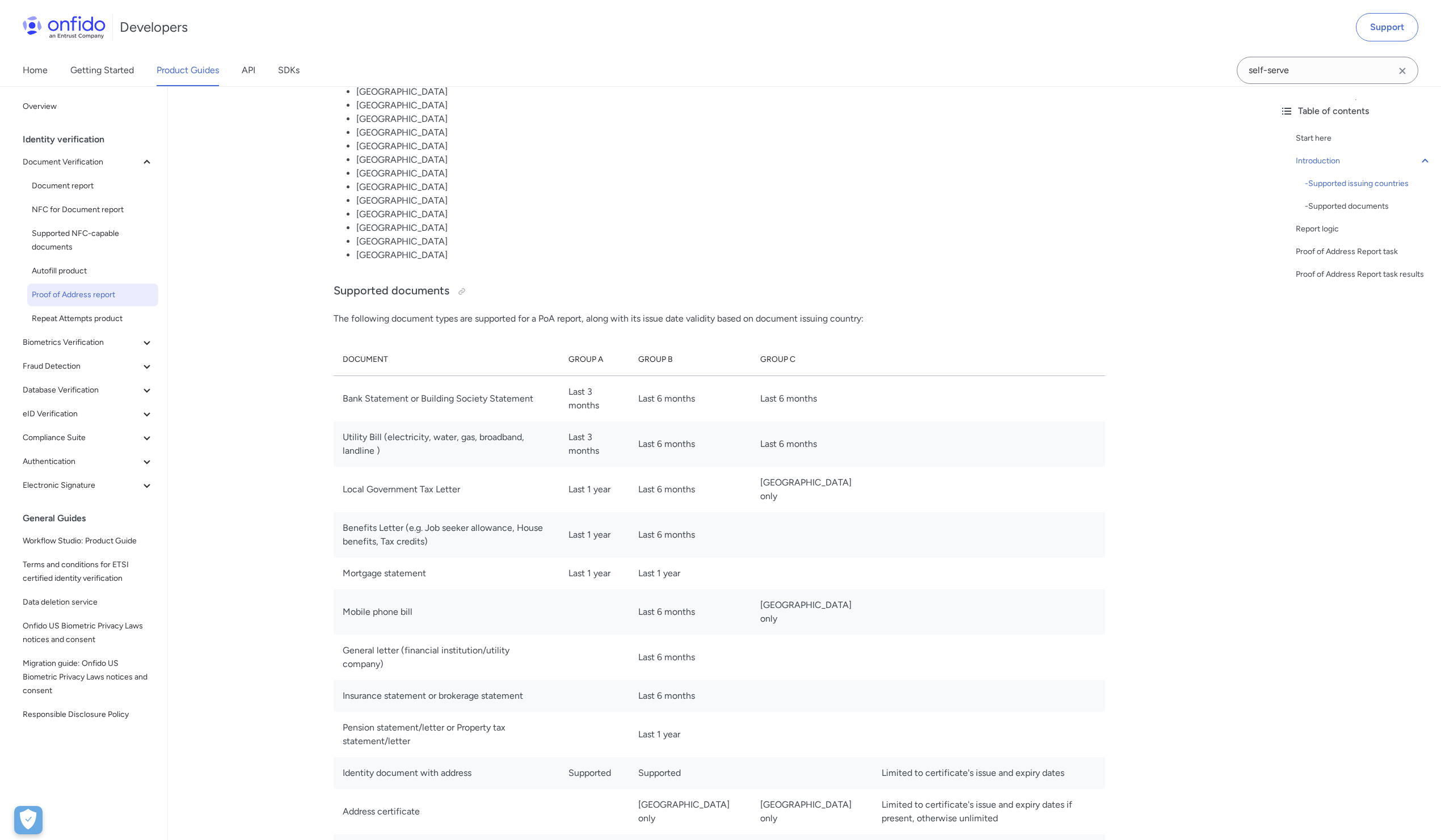
scroll to position [1211, 0]
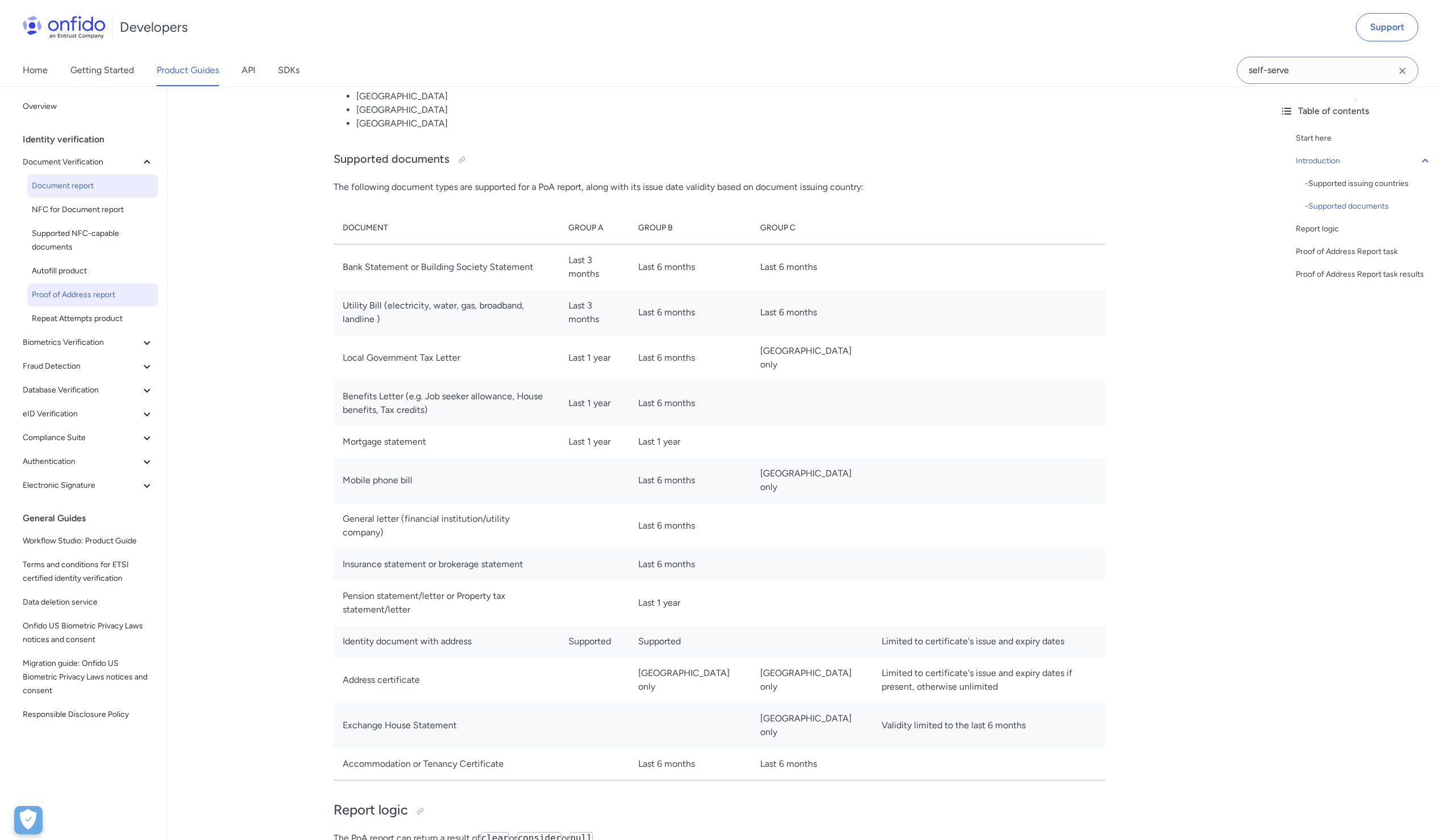
click at [81, 193] on link "Document report" at bounding box center [93, 186] width 131 height 23
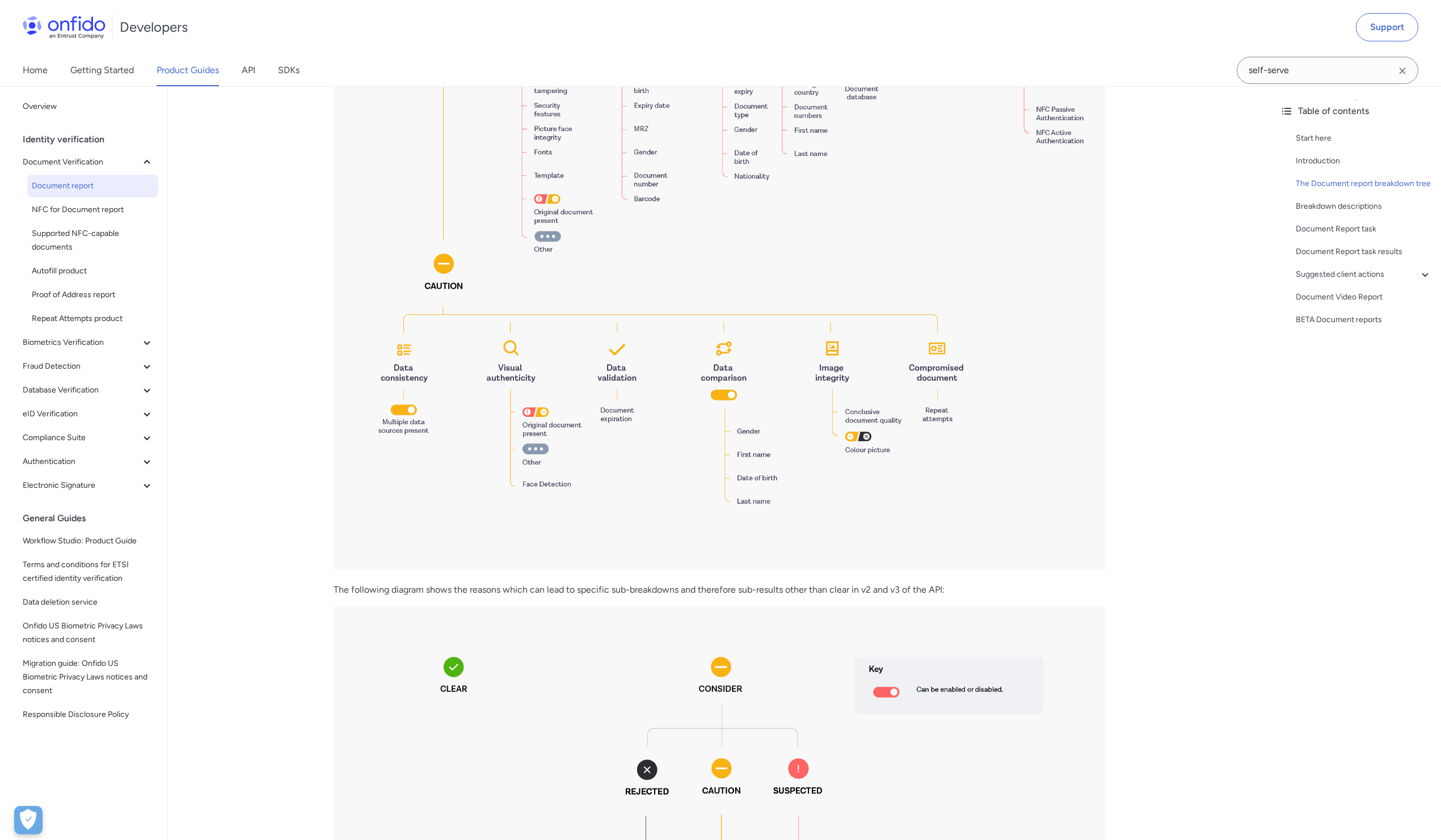
scroll to position [1513, 0]
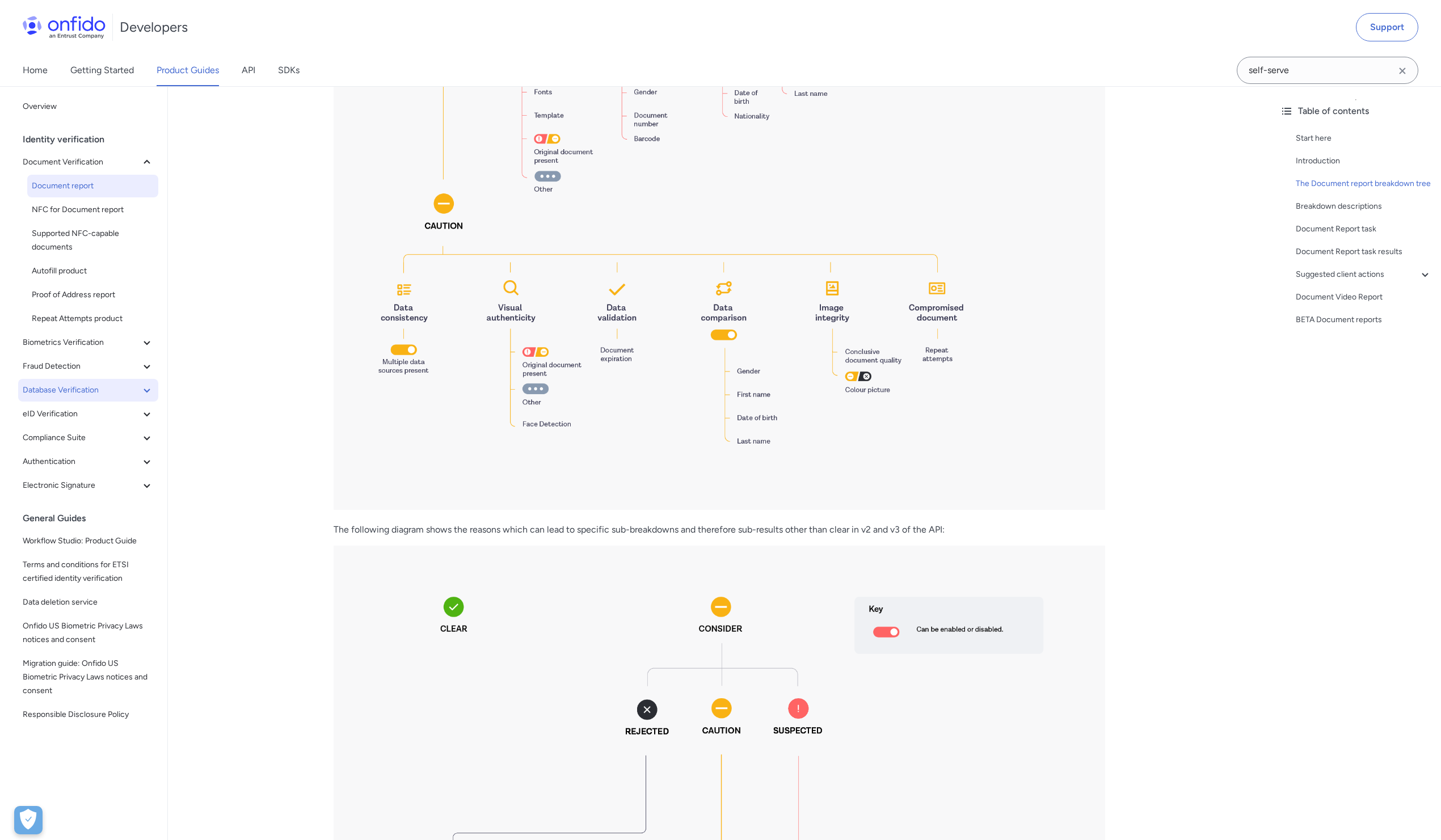
click at [72, 397] on button "Database Verification" at bounding box center [88, 390] width 140 height 23
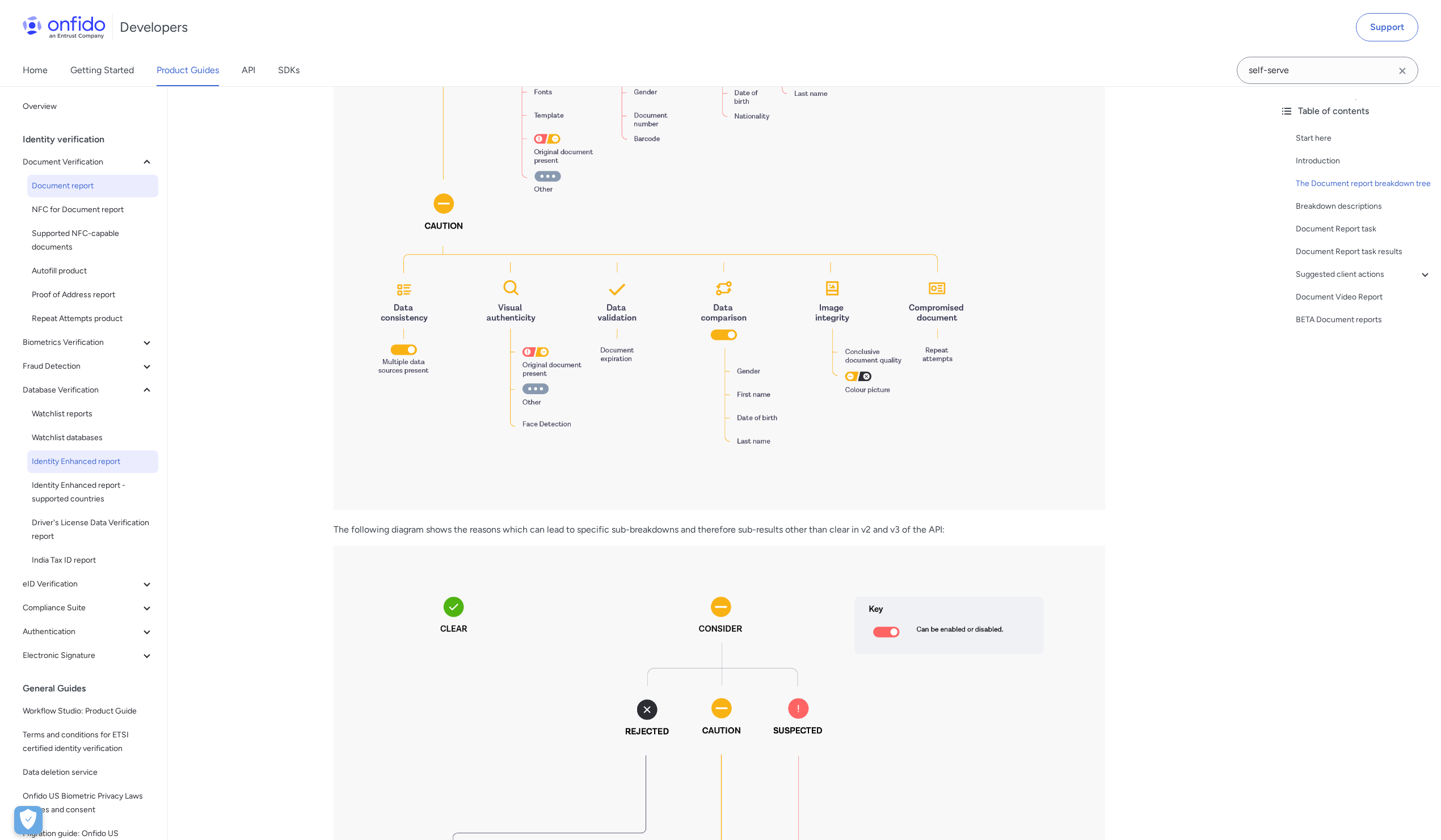
click at [87, 458] on span "Identity Enhanced report" at bounding box center [93, 462] width 122 height 14
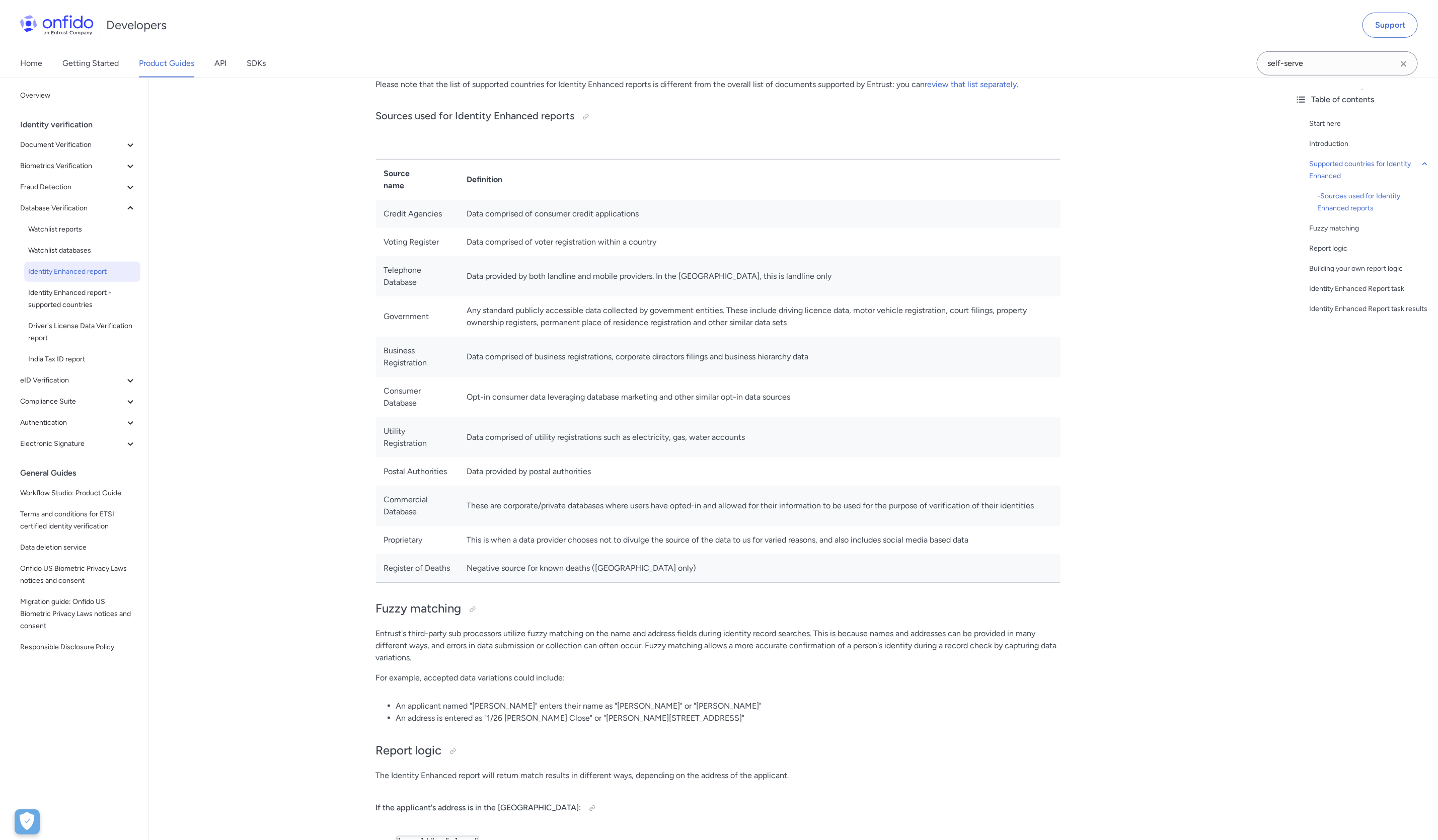
scroll to position [385, 0]
